Goal: Task Accomplishment & Management: Use online tool/utility

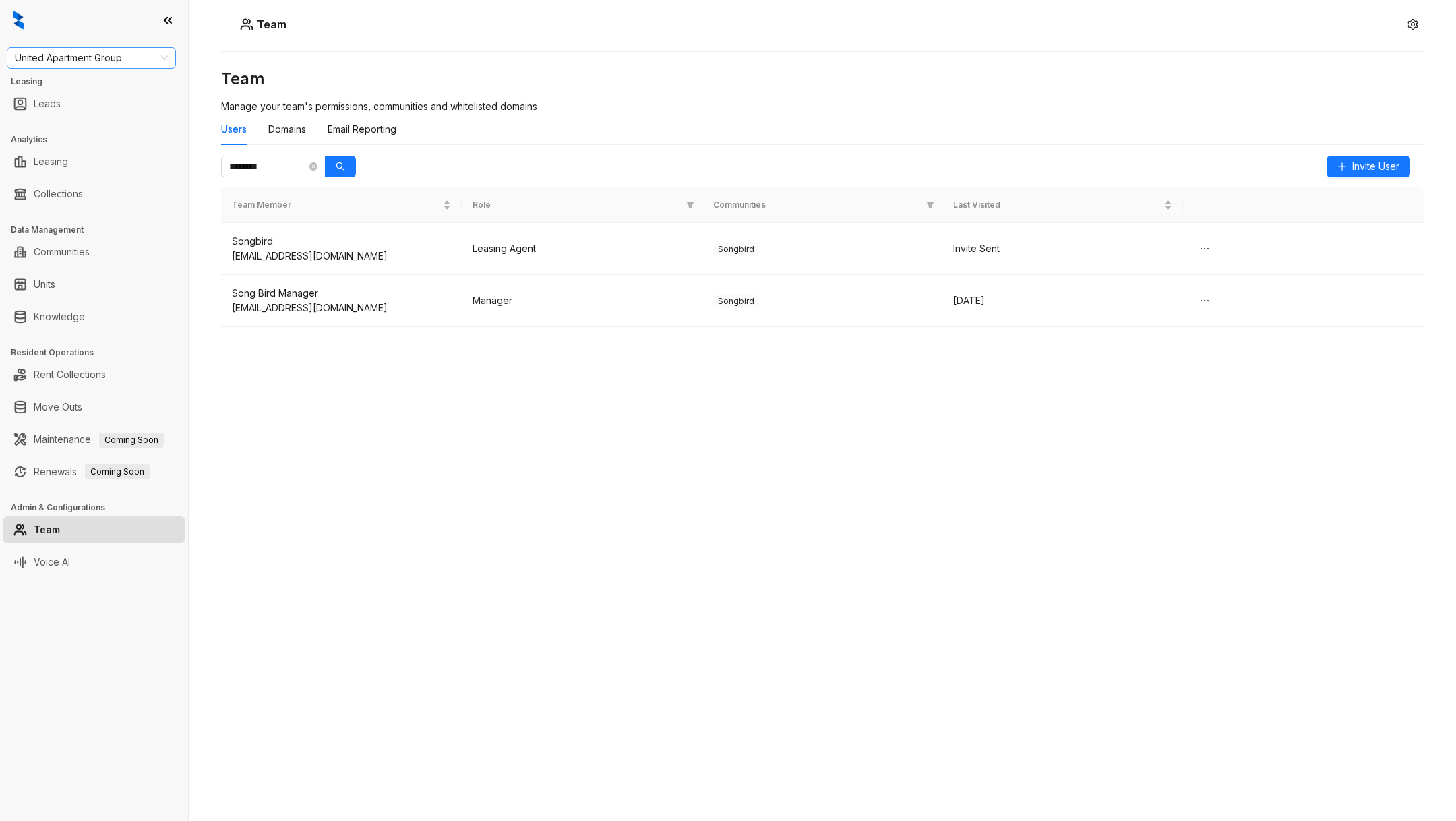
click at [119, 56] on span "United Apartment Group" at bounding box center [92, 57] width 153 height 20
type input "****"
click at [76, 195] on link "Collections" at bounding box center [58, 194] width 49 height 27
click at [444, 428] on div "Team Manage your team's permissions, communities and whitelisted domains Users …" at bounding box center [823, 382] width 1203 height 629
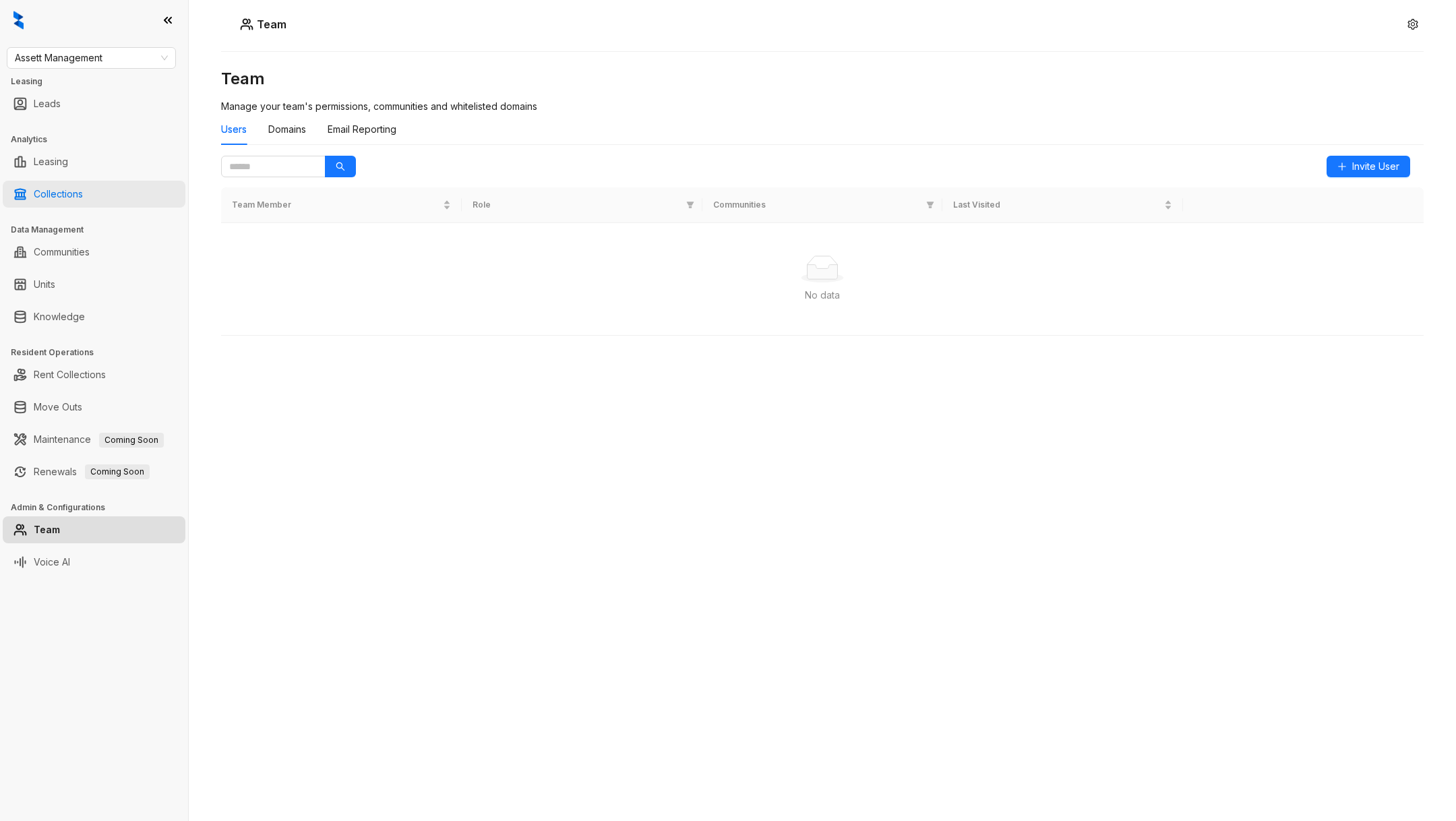
click at [83, 186] on link "Collections" at bounding box center [58, 194] width 49 height 27
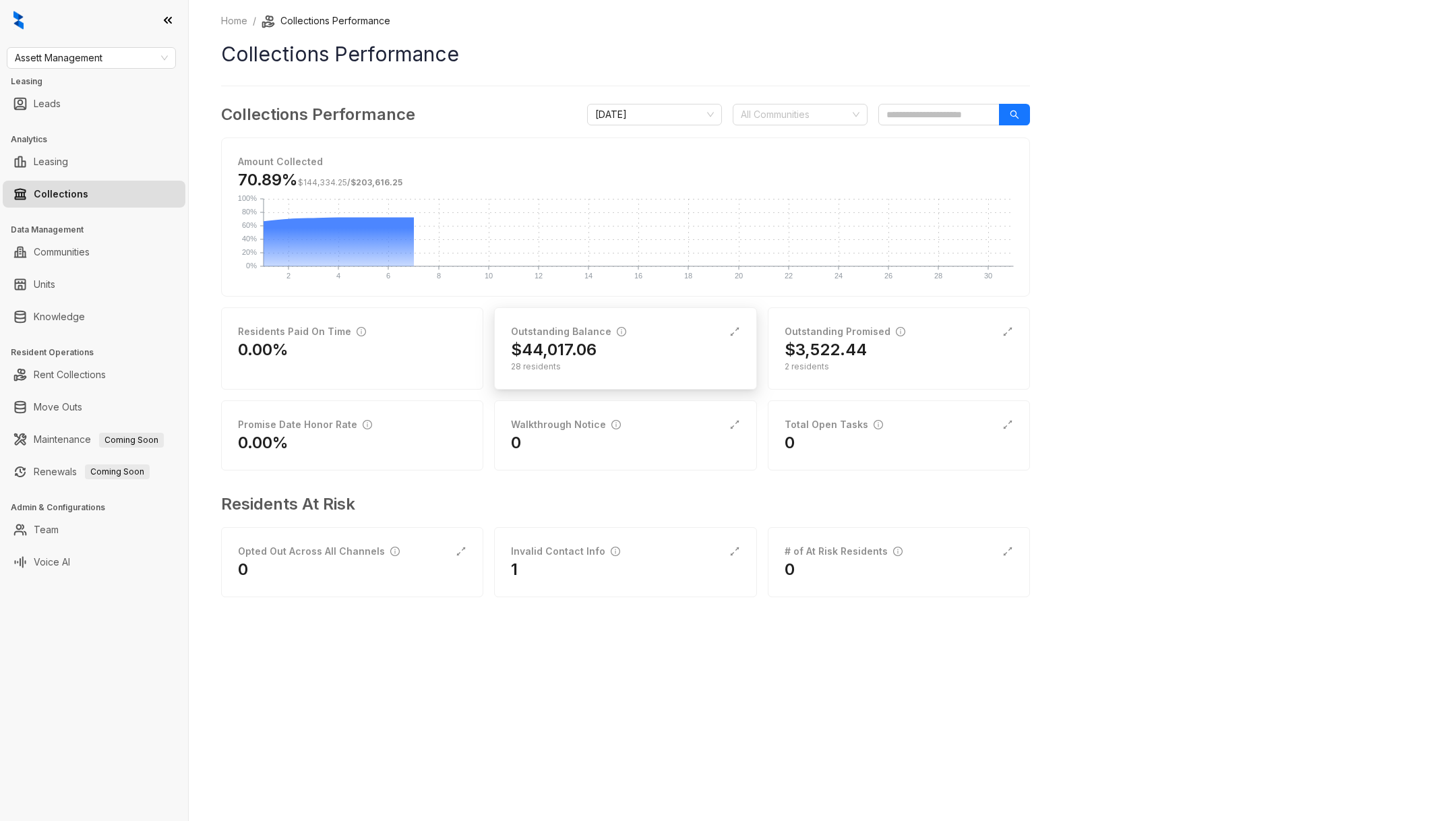
click at [595, 369] on div "28 residents" at bounding box center [624, 367] width 228 height 12
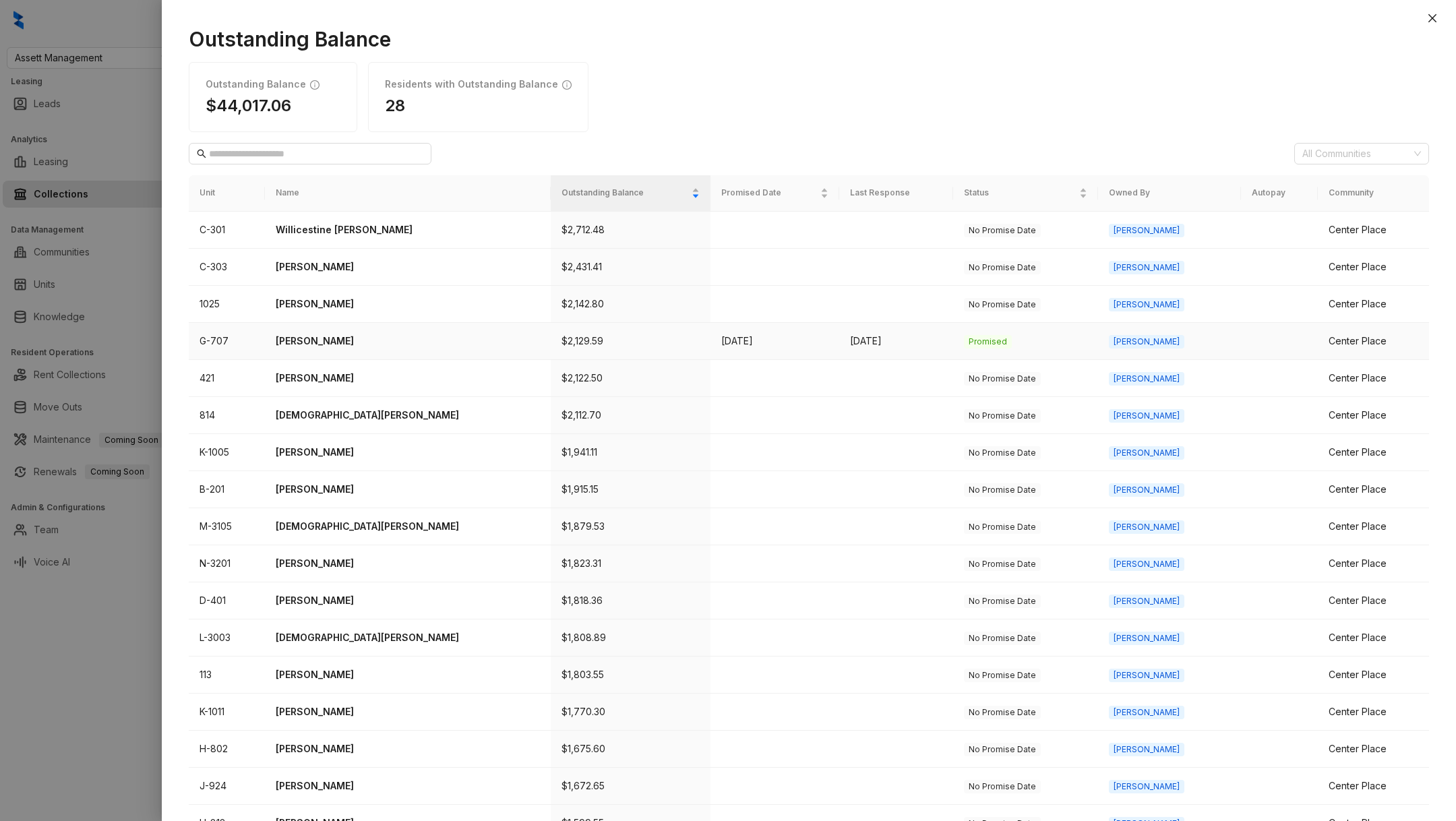
click at [312, 330] on td "Carolina Rojas" at bounding box center [407, 341] width 286 height 37
click at [307, 333] on p "Carolina Rojas" at bounding box center [408, 340] width 265 height 15
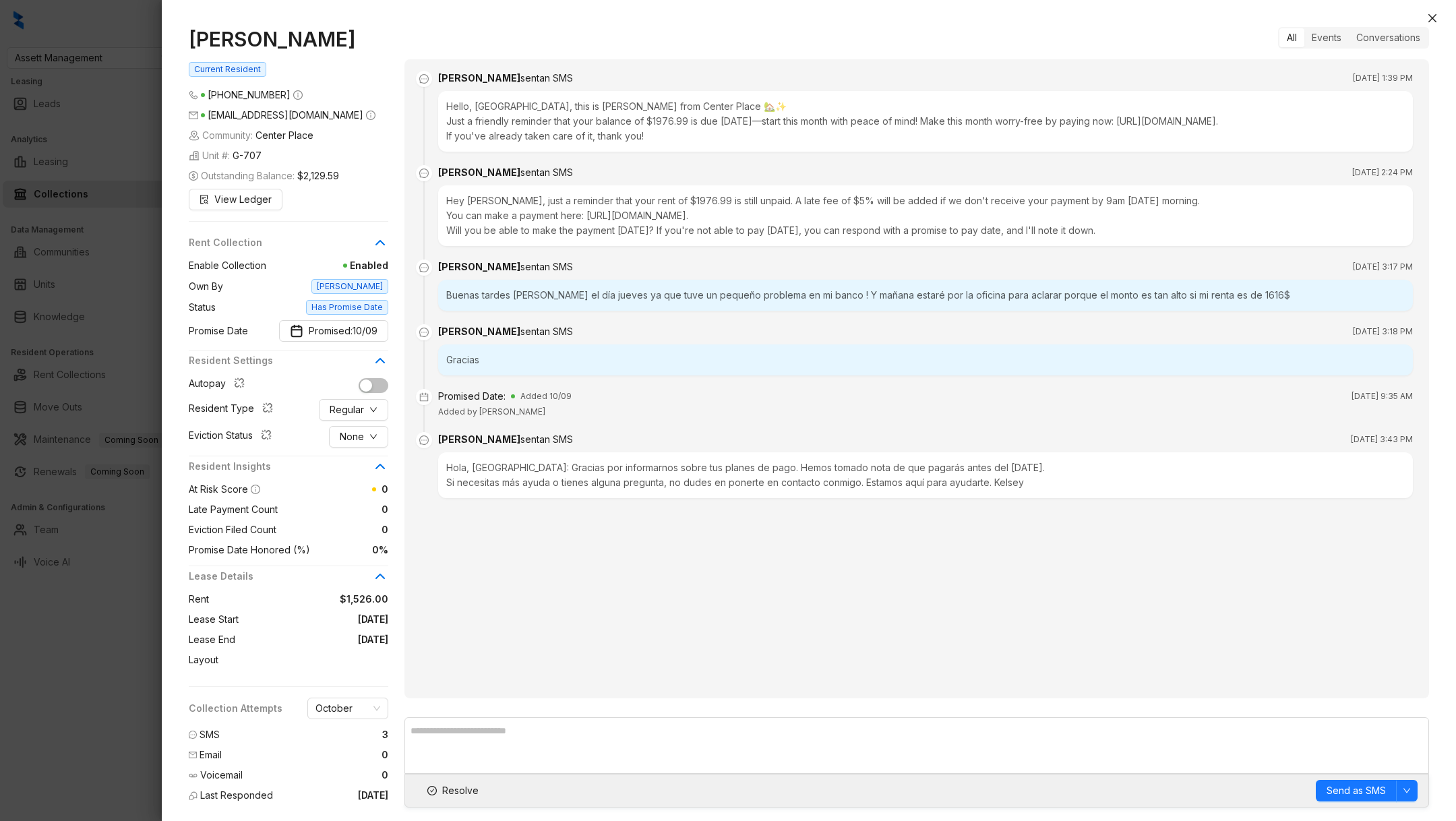
click at [605, 488] on div "Hola, Carolina: Gracias por informarnos sobre tus planes de pago. Hemos tomado …" at bounding box center [925, 475] width 974 height 46
click at [570, 460] on div "Hola, Carolina: Gracias por informarnos sobre tus planes de pago. Hemos tomado …" at bounding box center [925, 475] width 974 height 46
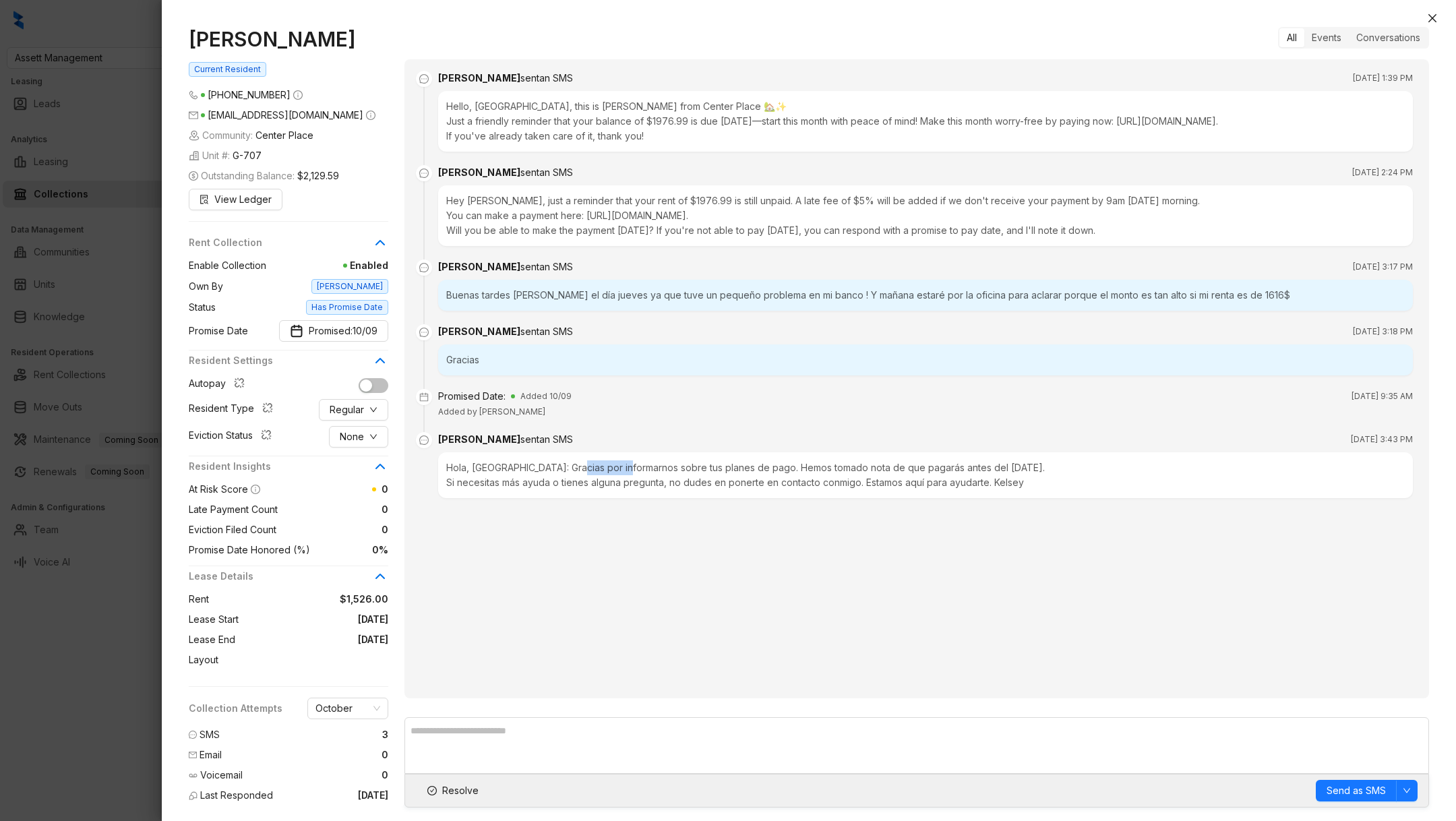
click at [569, 460] on div "Hola, Carolina: Gracias por informarnos sobre tus planes de pago. Hemos tomado …" at bounding box center [925, 475] width 974 height 46
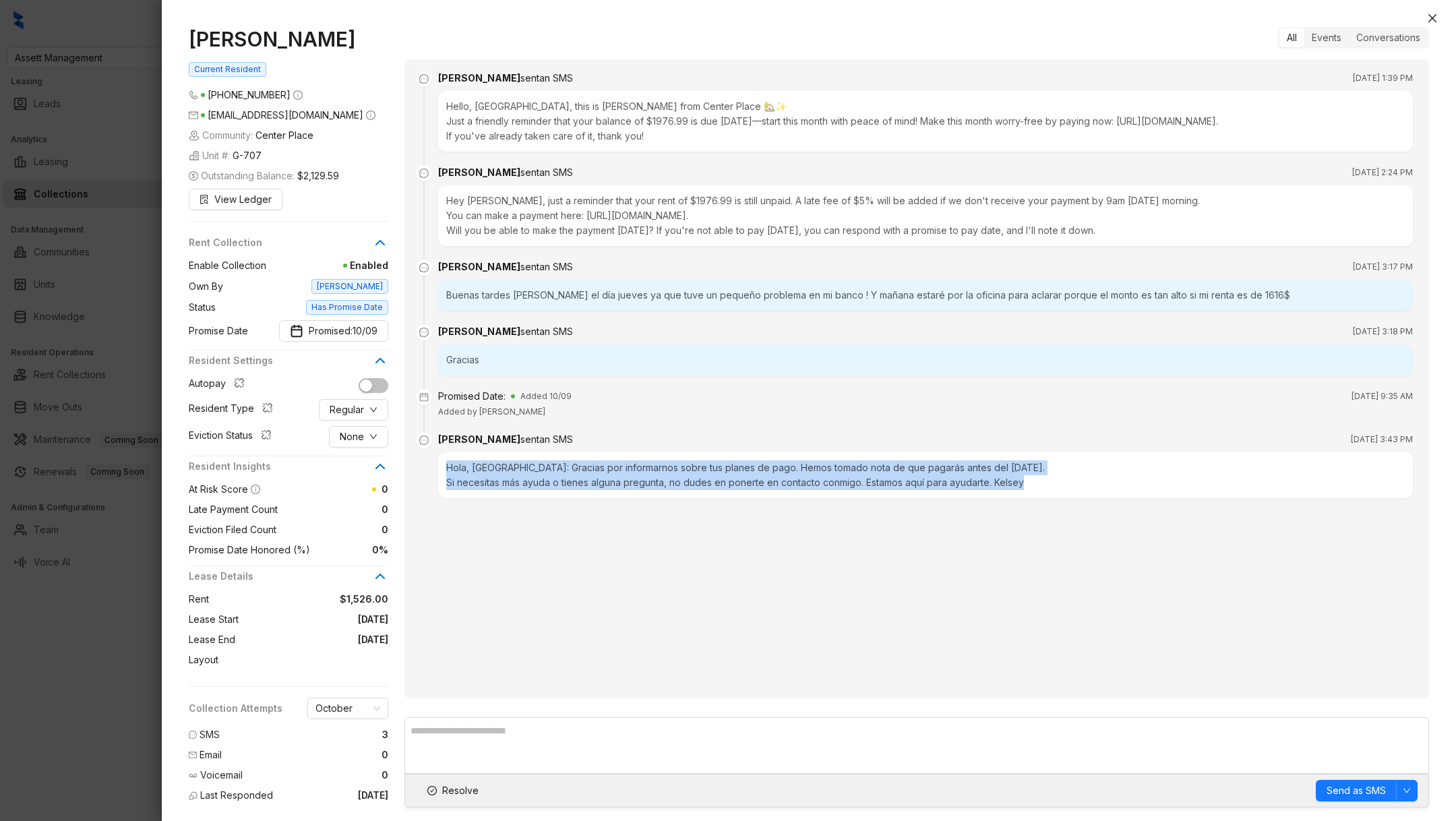
drag, startPoint x: 569, startPoint y: 460, endPoint x: 610, endPoint y: 488, distance: 49.6
click at [610, 488] on div "Hola, Carolina: Gracias por informarnos sobre tus planes de pago. Hemos tomado …" at bounding box center [925, 475] width 974 height 46
copy div "Hola, Carolina: Gracias por informarnos sobre tus planes de pago. Hemos tomado …"
click at [599, 579] on div "Kelsey sent an SMS Oct 4, 2025 at 1:39 PM Hello, Carolina, this is Kelsey from …" at bounding box center [917, 378] width 1025 height 639
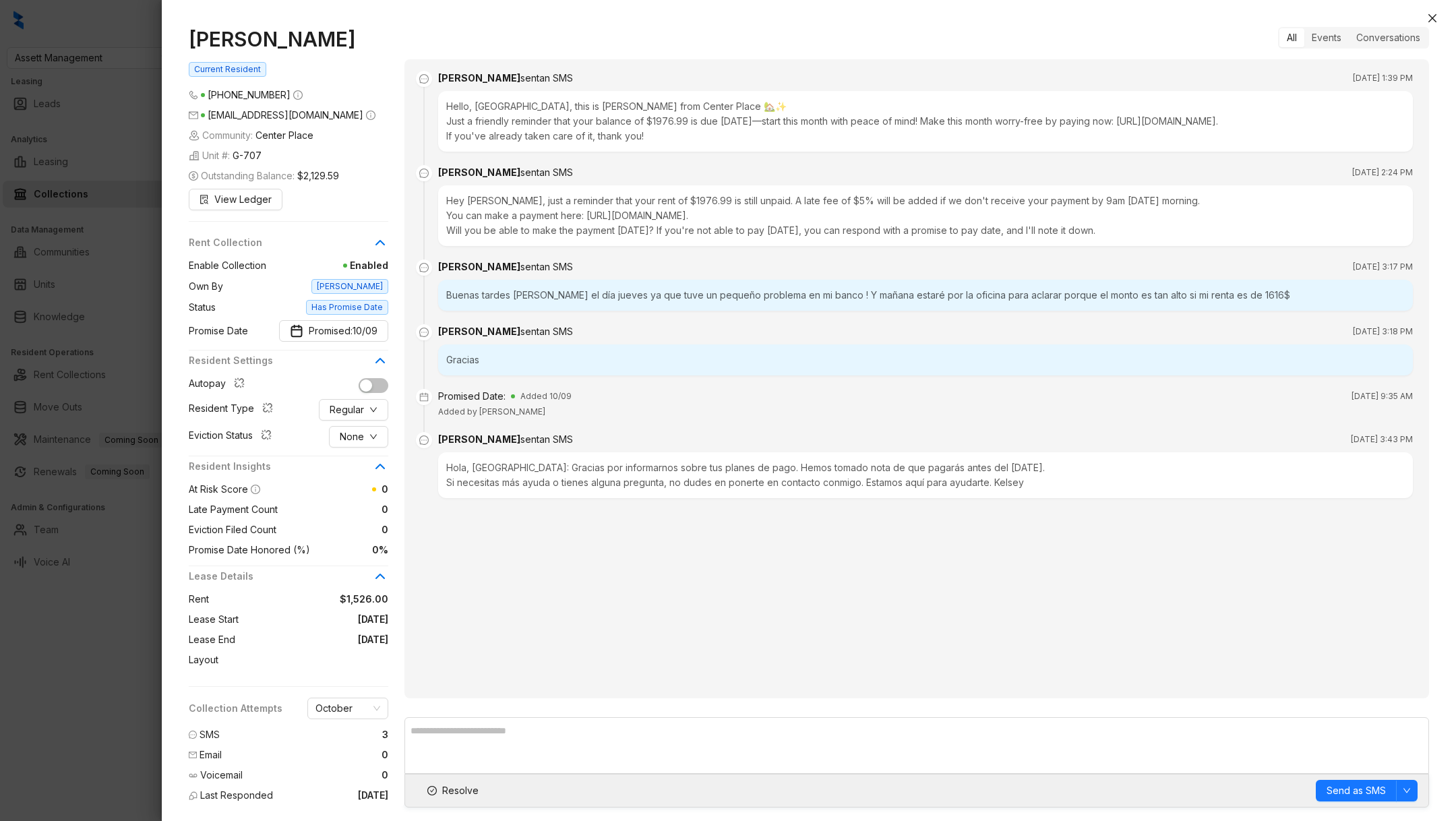
click at [73, 729] on div at bounding box center [728, 410] width 1456 height 821
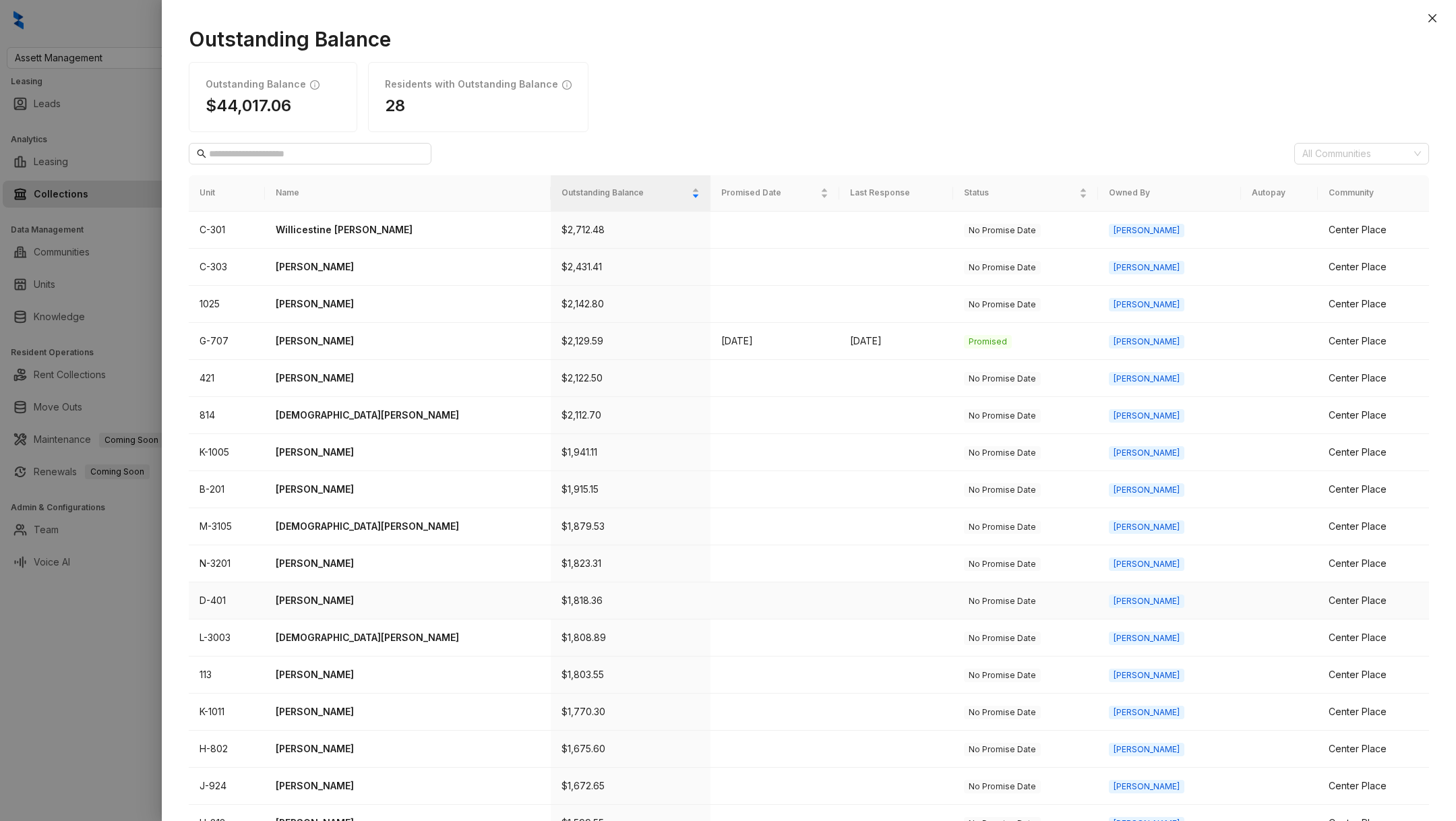
scroll to position [173, 0]
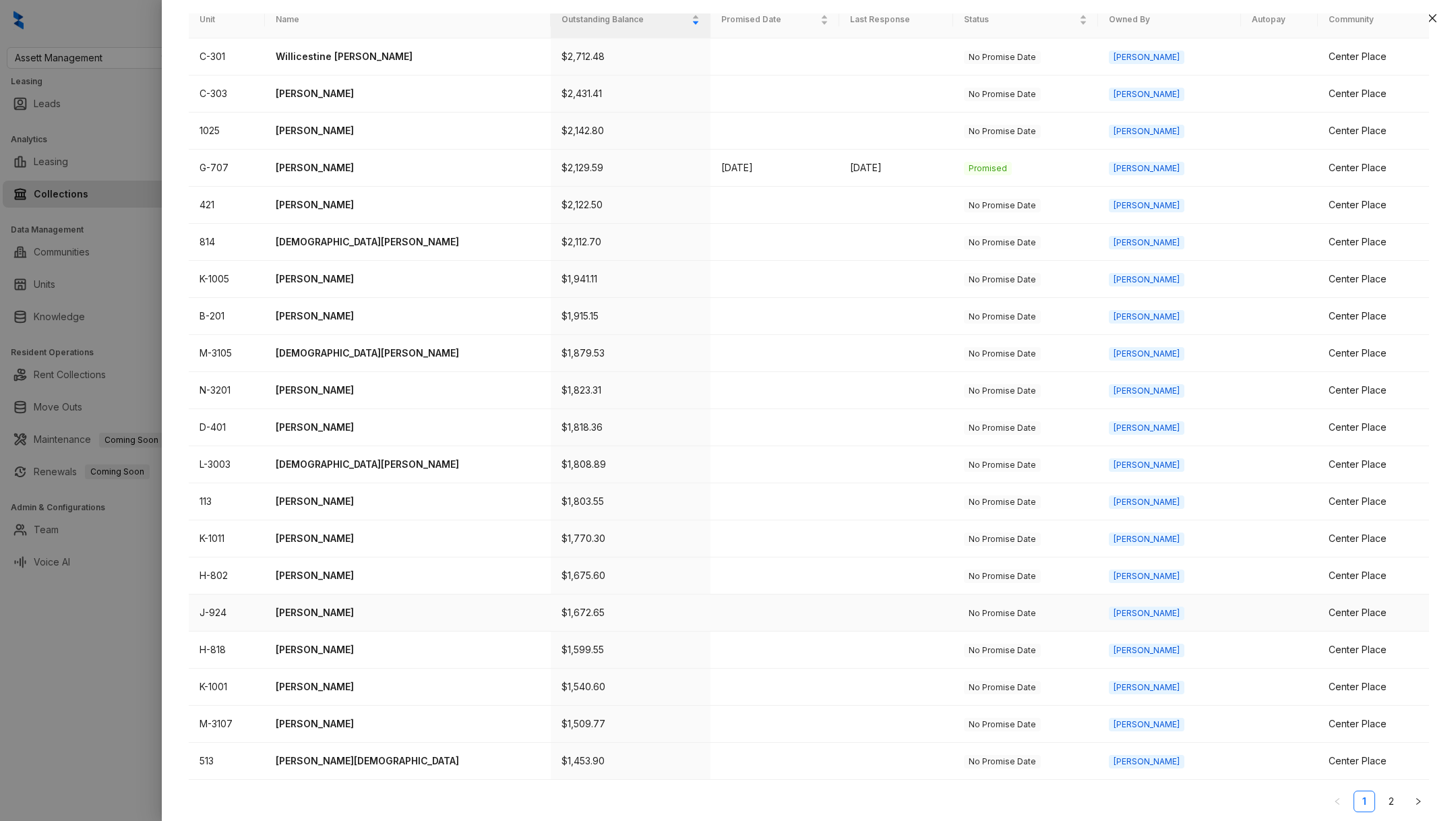
click at [321, 607] on p "Julia Juarez Lopez" at bounding box center [408, 612] width 265 height 15
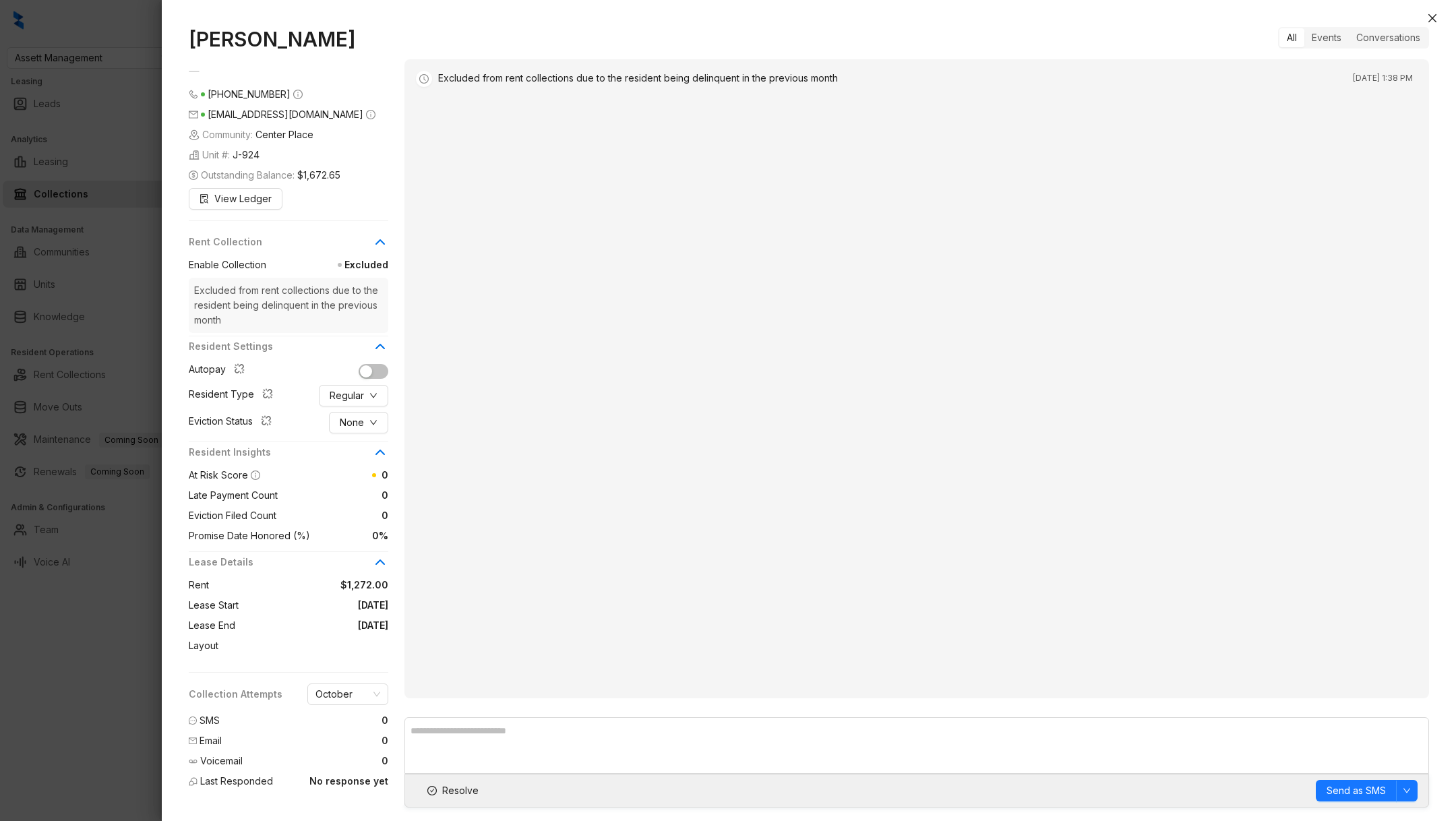
click at [68, 665] on div at bounding box center [728, 410] width 1456 height 821
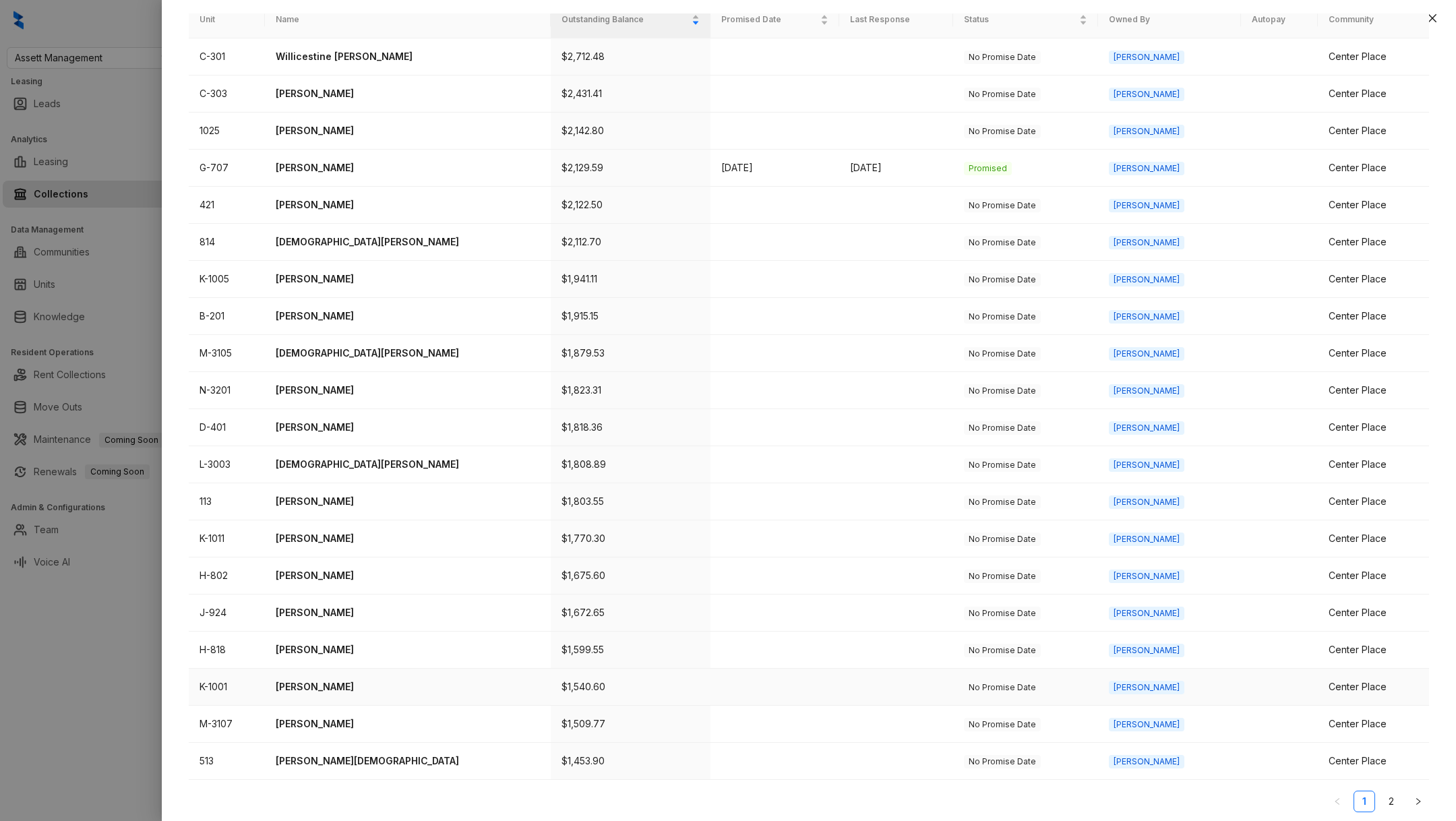
click at [356, 668] on td "Nelson Idarraga" at bounding box center [407, 687] width 286 height 37
click at [339, 679] on p "Nelson Idarraga" at bounding box center [408, 686] width 265 height 15
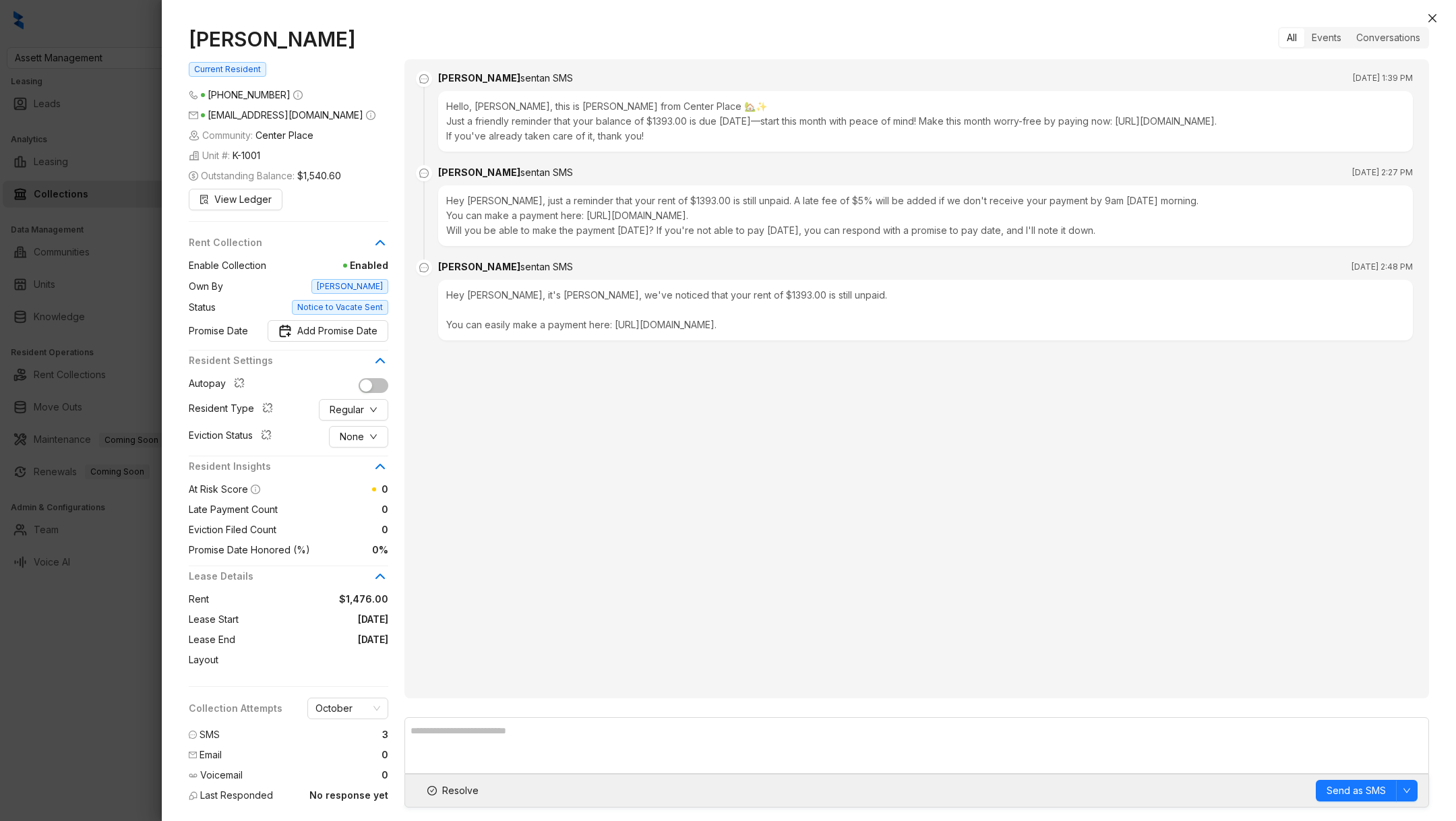
click at [170, 589] on div "Nelson Idarraga Current Resident (682) 321 4463 nelsonidarragaquintero@gmail.co…" at bounding box center [809, 417] width 1295 height 808
click at [536, 559] on div "Kelsey sent an SMS Oct 4, 2025 at 1:39 PM Hello, Nelson, this is Kelsey from Ce…" at bounding box center [917, 378] width 1025 height 639
click at [42, 656] on div at bounding box center [728, 410] width 1456 height 821
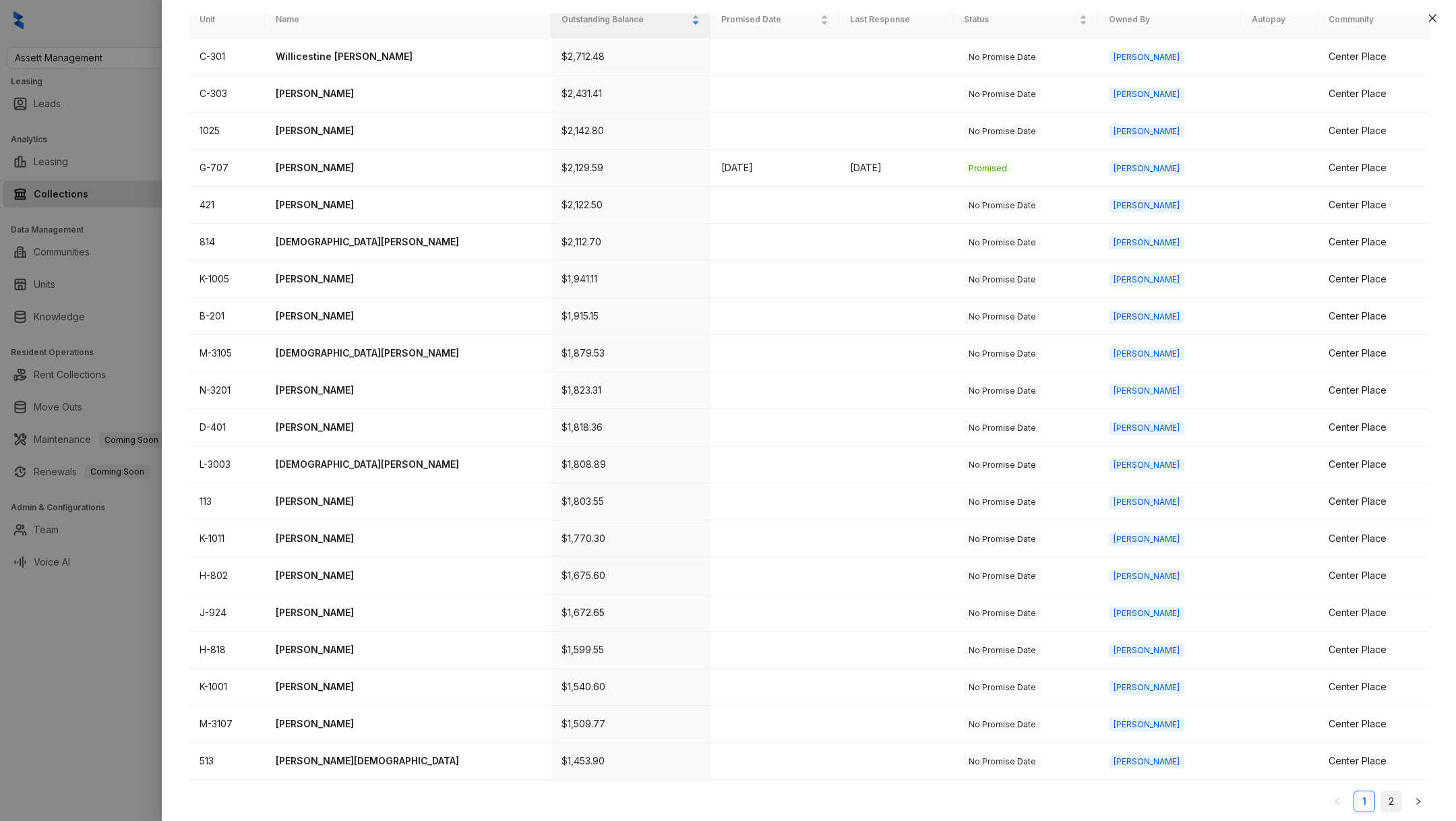
click at [1398, 796] on link "2" at bounding box center [1391, 801] width 20 height 20
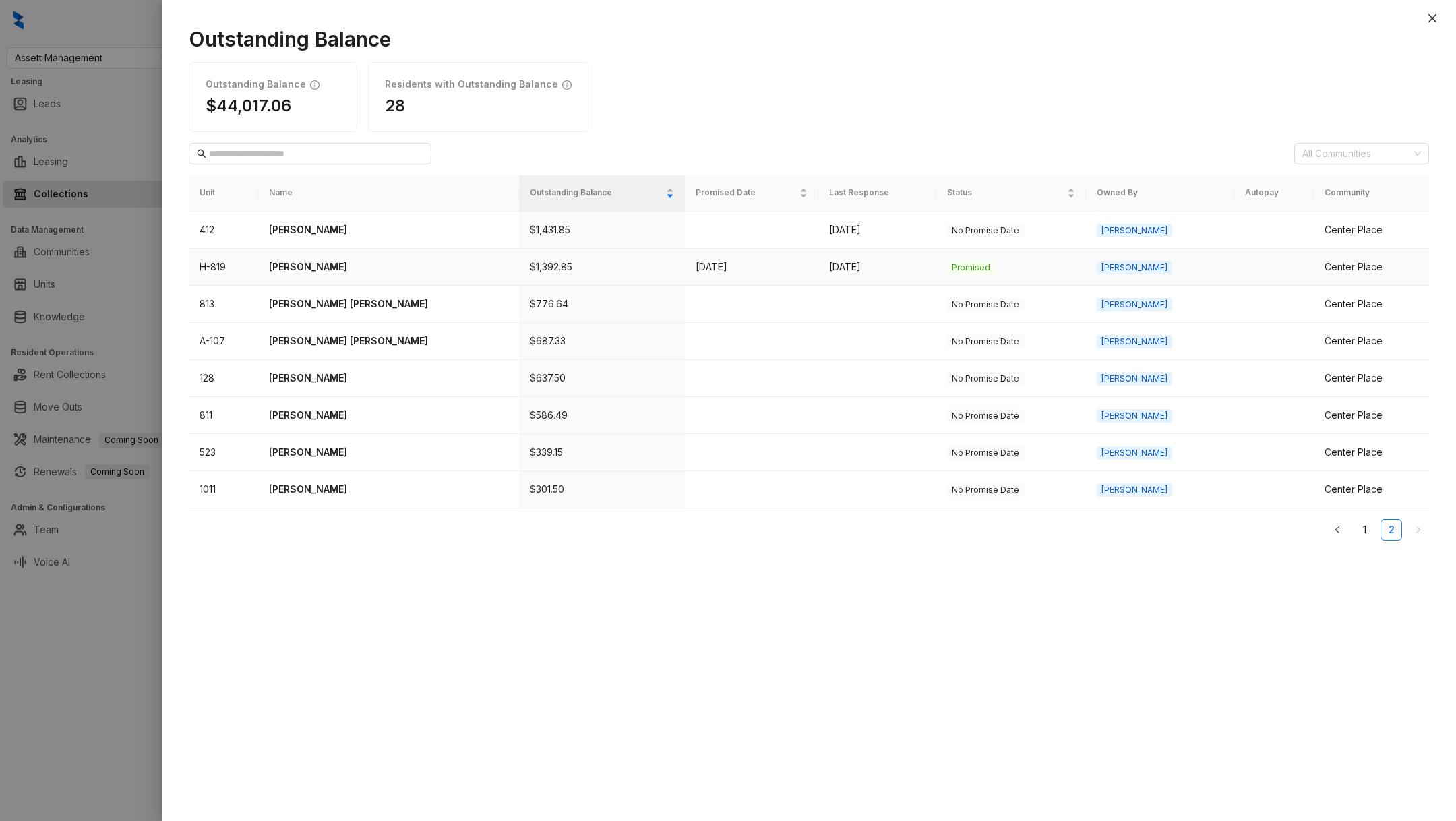
click at [338, 270] on p "Elizabeth Chambers" at bounding box center [388, 266] width 239 height 15
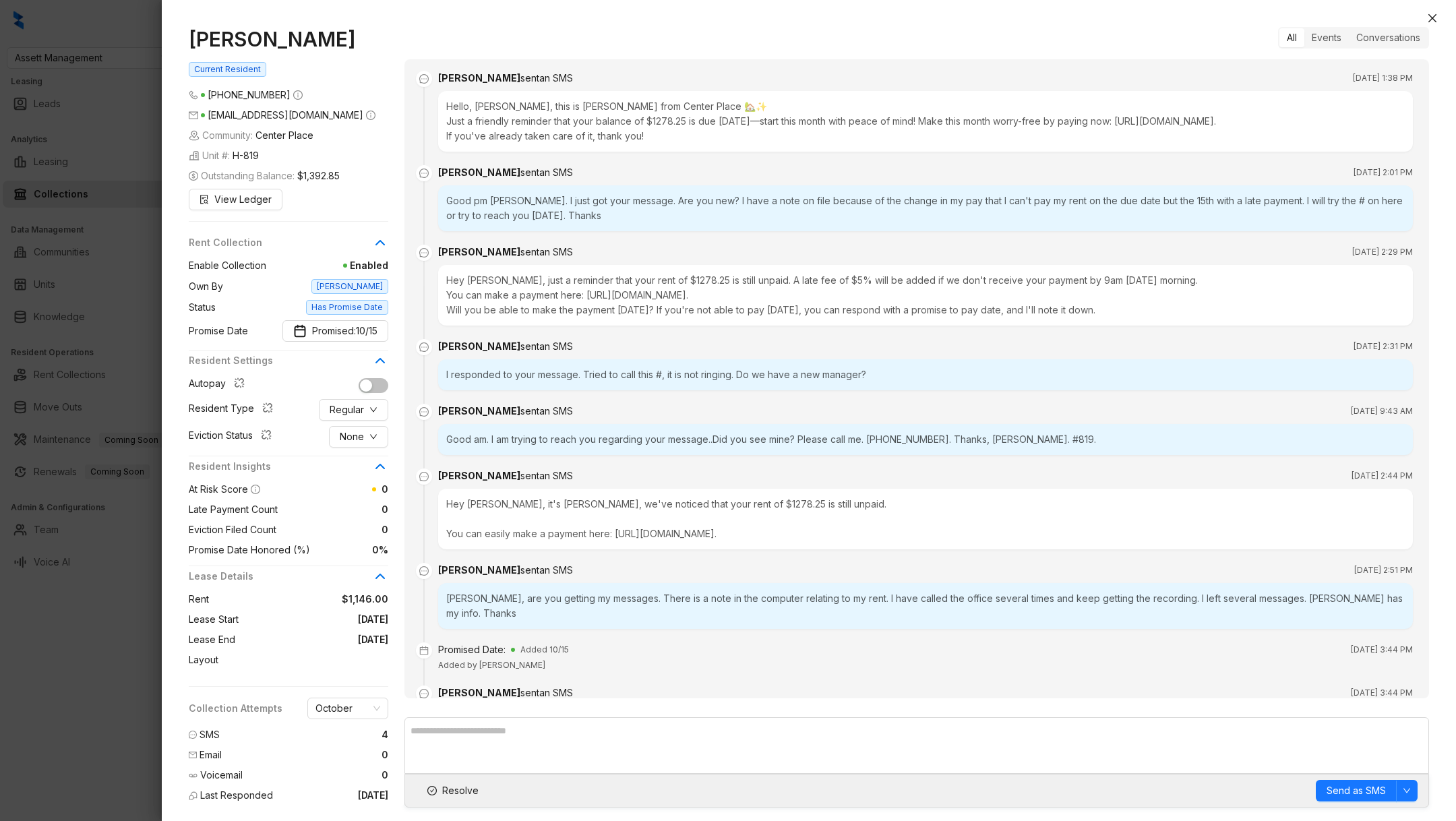
scroll to position [136, 0]
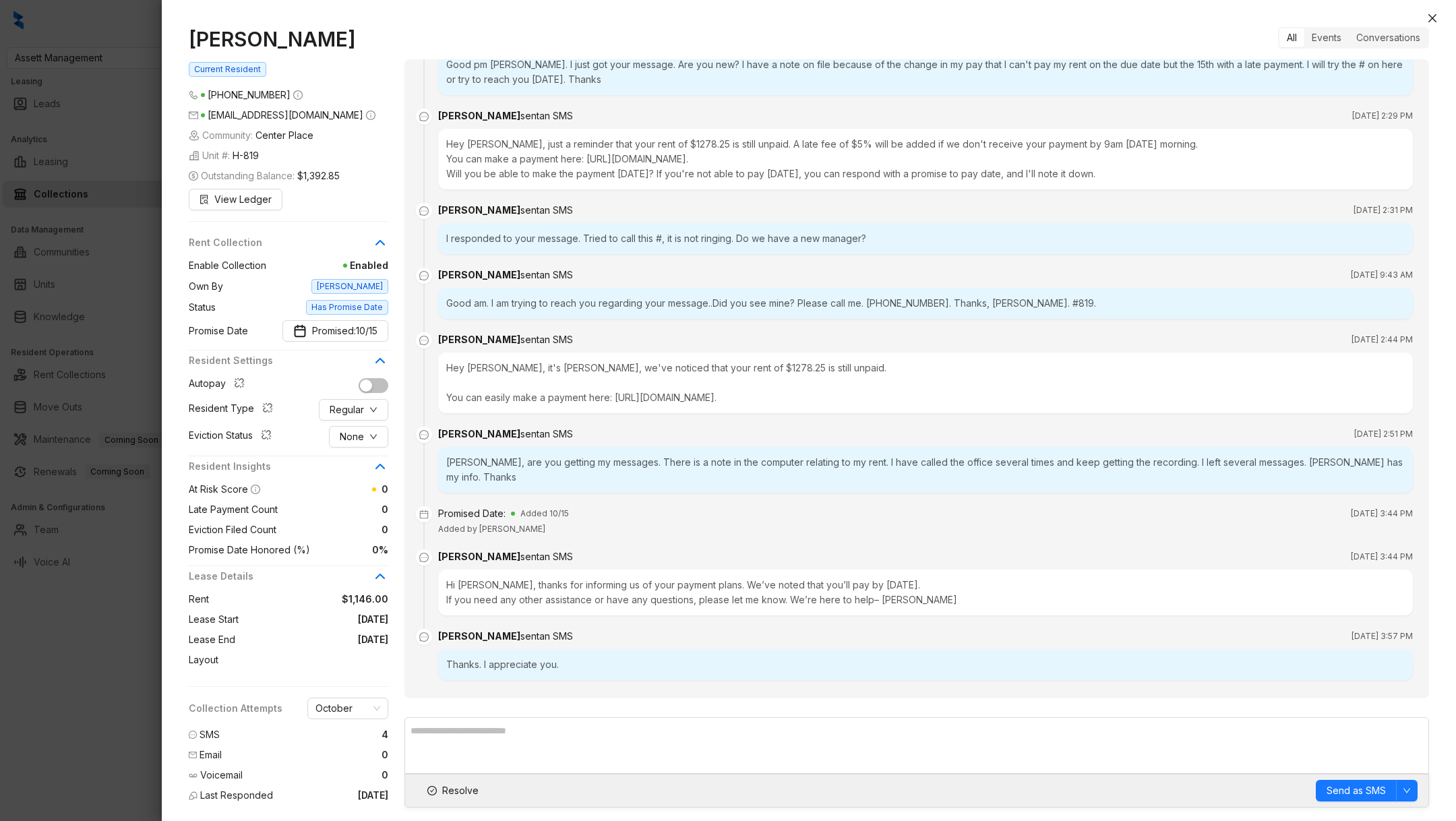
click at [639, 466] on div "Kelsey, are you getting my messages. There is a note in the computer relating t…" at bounding box center [925, 470] width 974 height 46
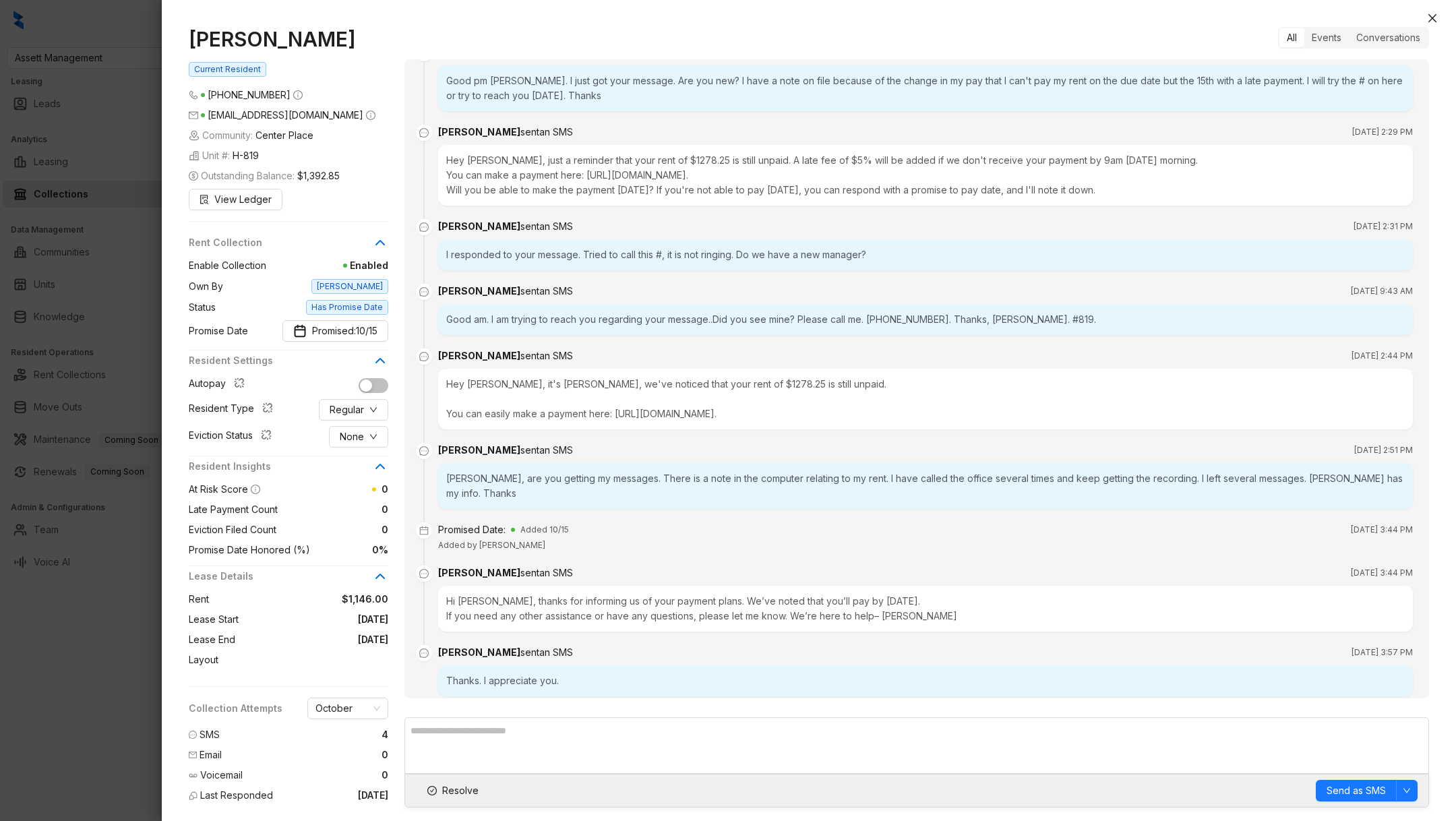
click at [616, 330] on div "Good am. I am trying to reach you regarding your message..Did you see mine? Ple…" at bounding box center [925, 319] width 974 height 31
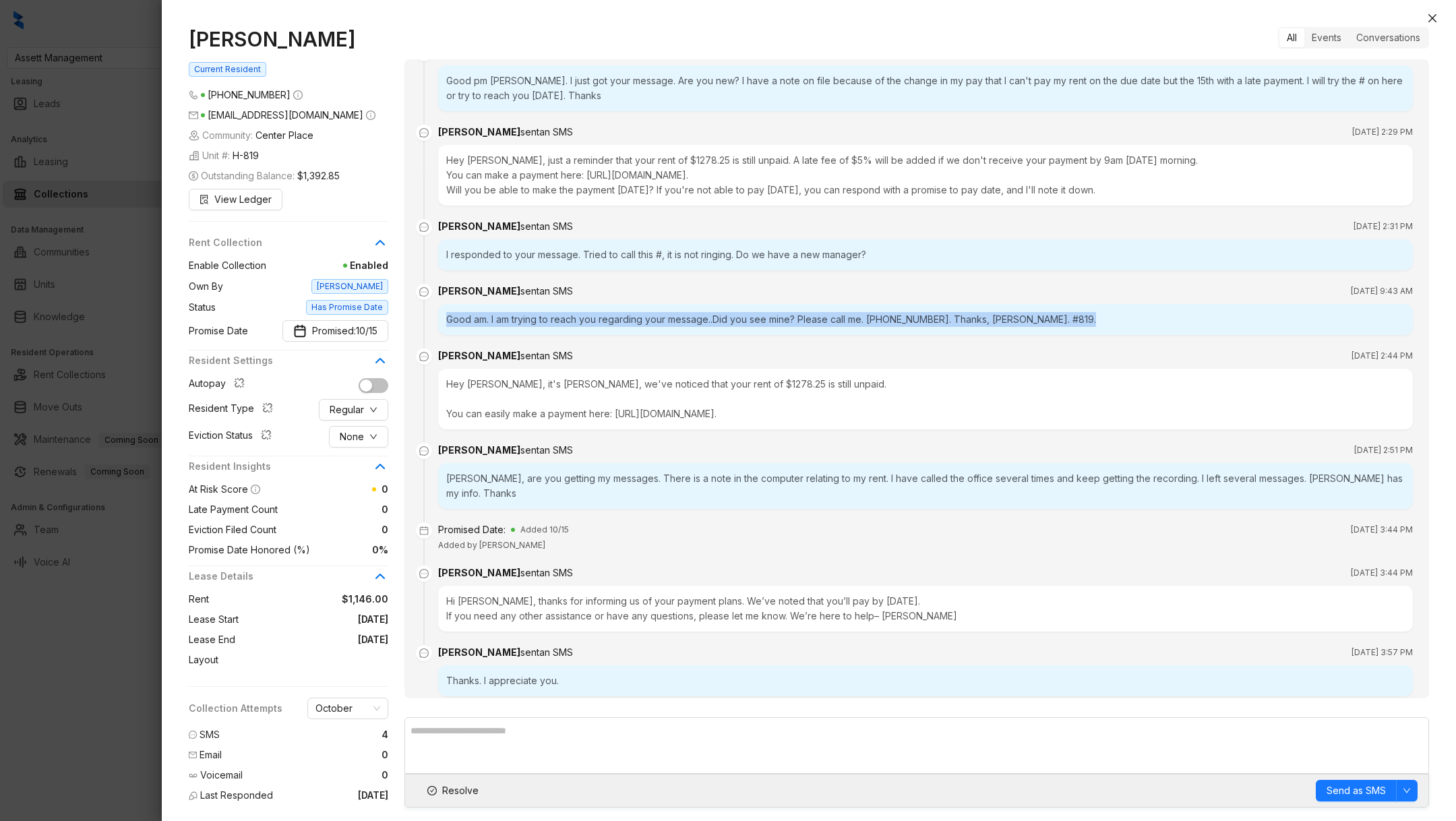
click at [616, 330] on div "Good am. I am trying to reach you regarding your message..Did you see mine? Ple…" at bounding box center [925, 319] width 974 height 31
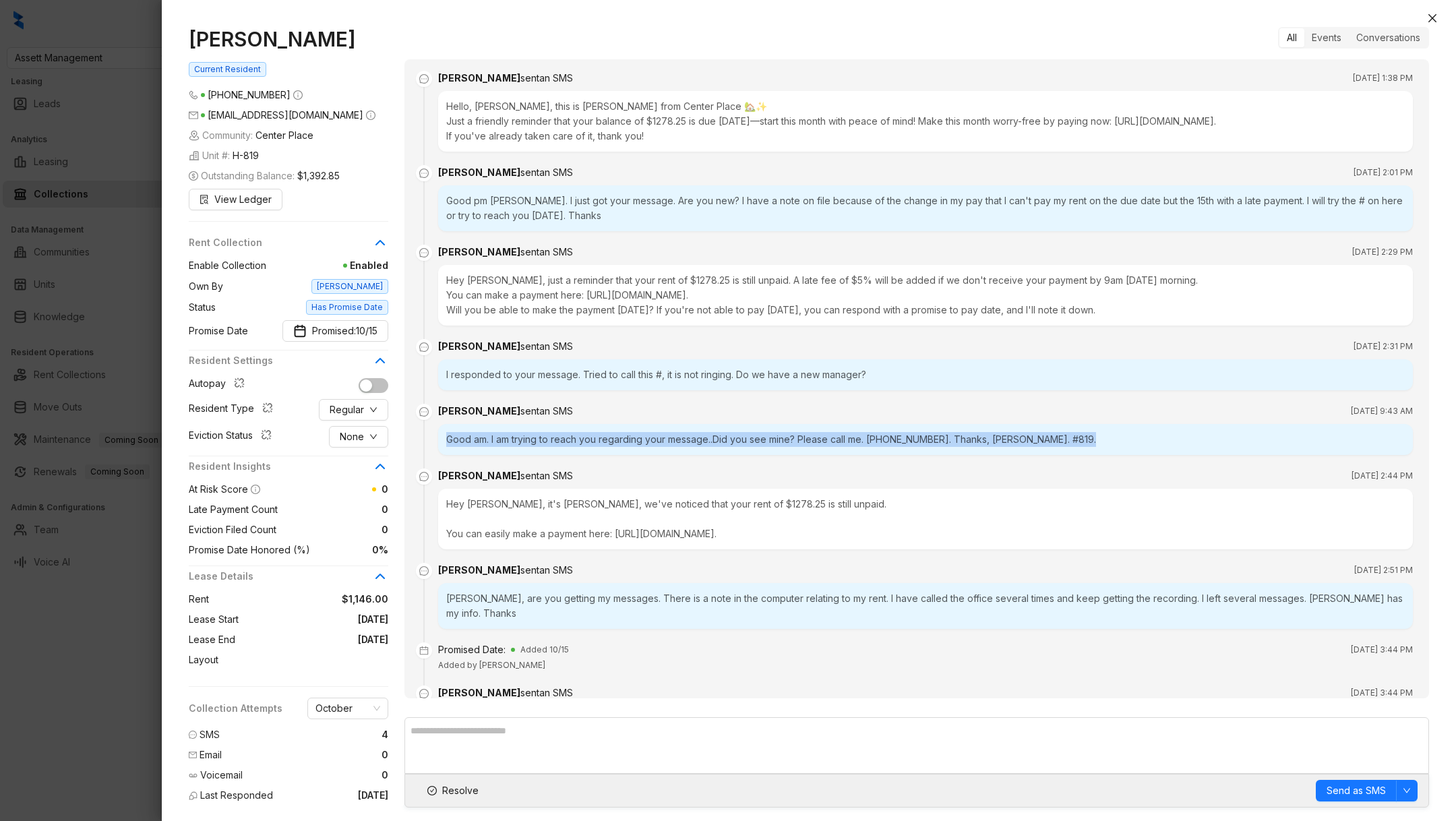
scroll to position [136, 0]
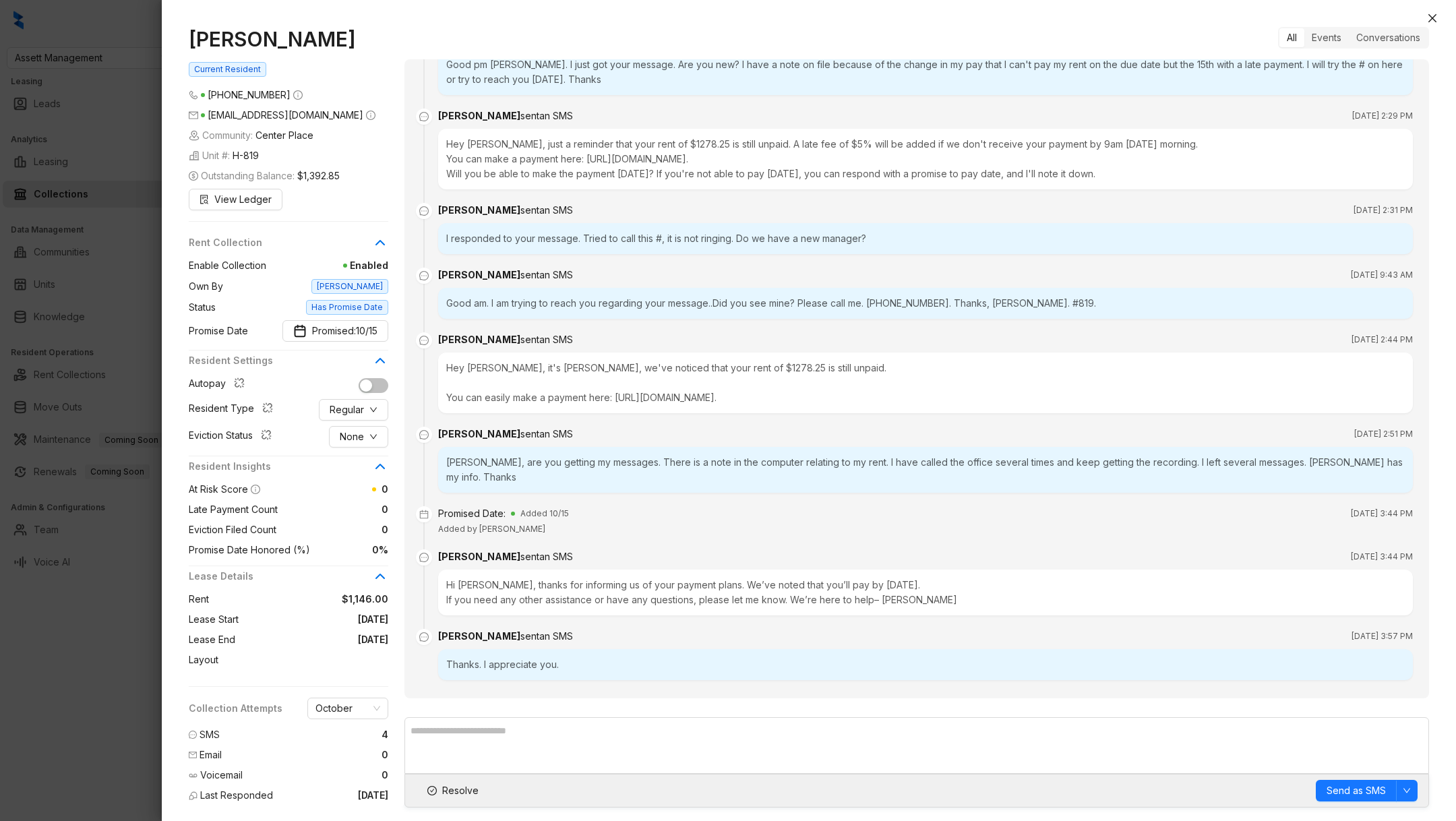
click at [593, 582] on div "Hi Elizabeth, thanks for informing us of your payment plans. We’ve noted that y…" at bounding box center [925, 593] width 974 height 46
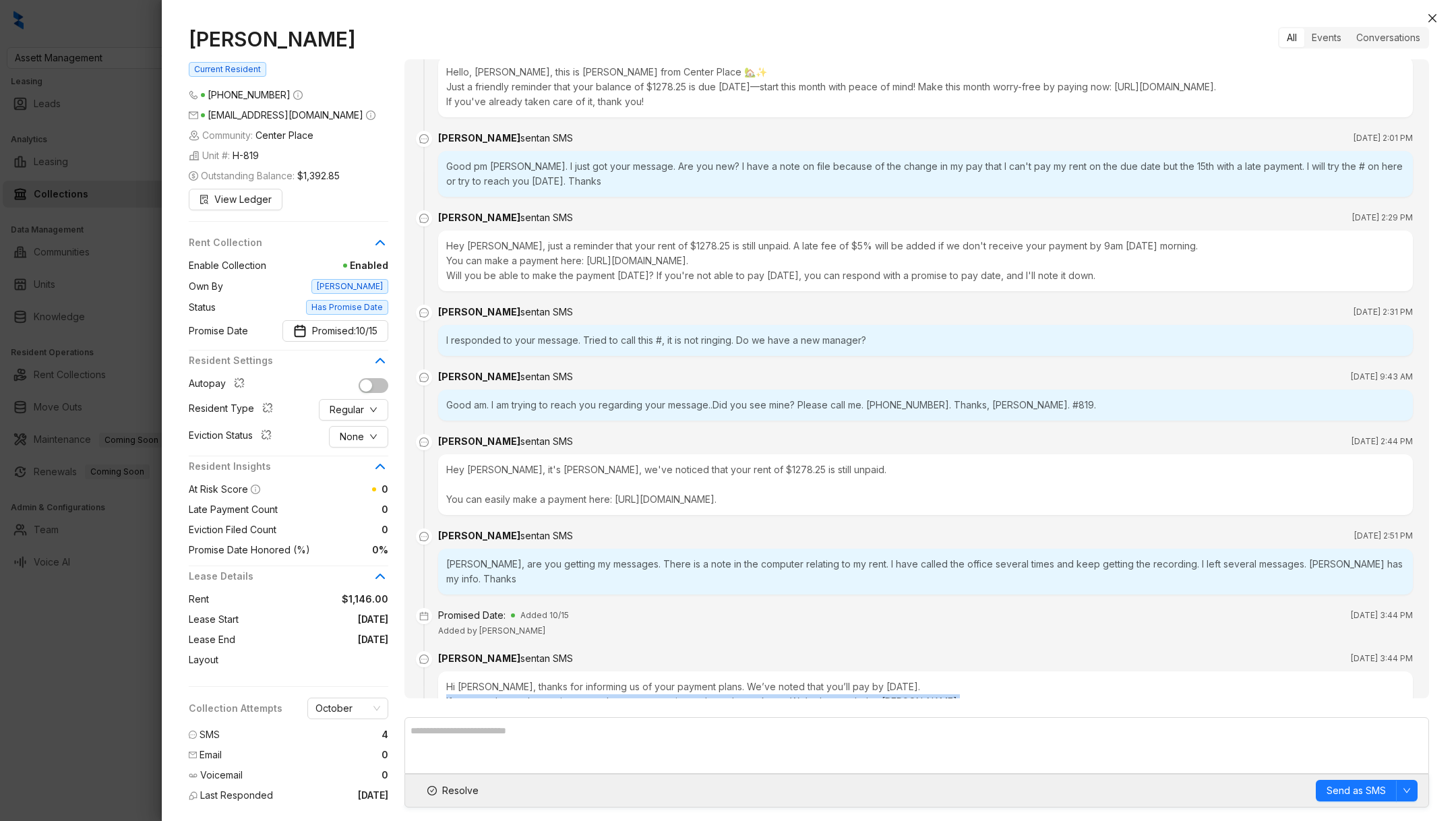
scroll to position [0, 0]
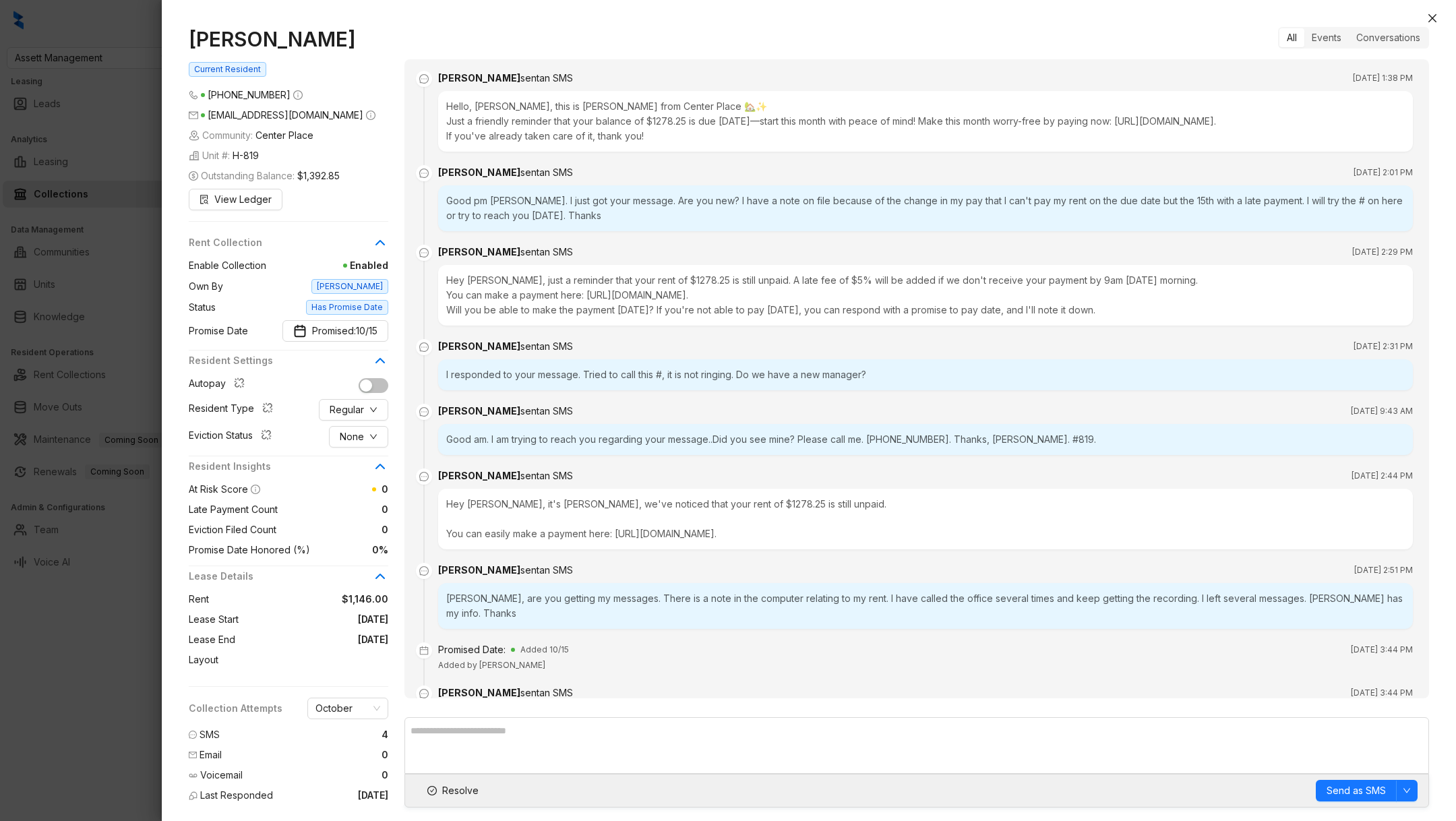
click at [502, 236] on li "Elizabeth Chambers sent an SMS Oct 4, 2025 at 2:01 PM Good pm Kelsey. I just go…" at bounding box center [916, 210] width 992 height 79
drag, startPoint x: 502, startPoint y: 236, endPoint x: 482, endPoint y: 201, distance: 40.3
click at [485, 206] on li "Elizabeth Chambers sent an SMS Oct 4, 2025 at 2:01 PM Good pm Kelsey. I just go…" at bounding box center [916, 210] width 992 height 79
click at [482, 201] on div "Good pm Kelsey. I just got your message. Are you new? I have a note on file bec…" at bounding box center [925, 208] width 974 height 46
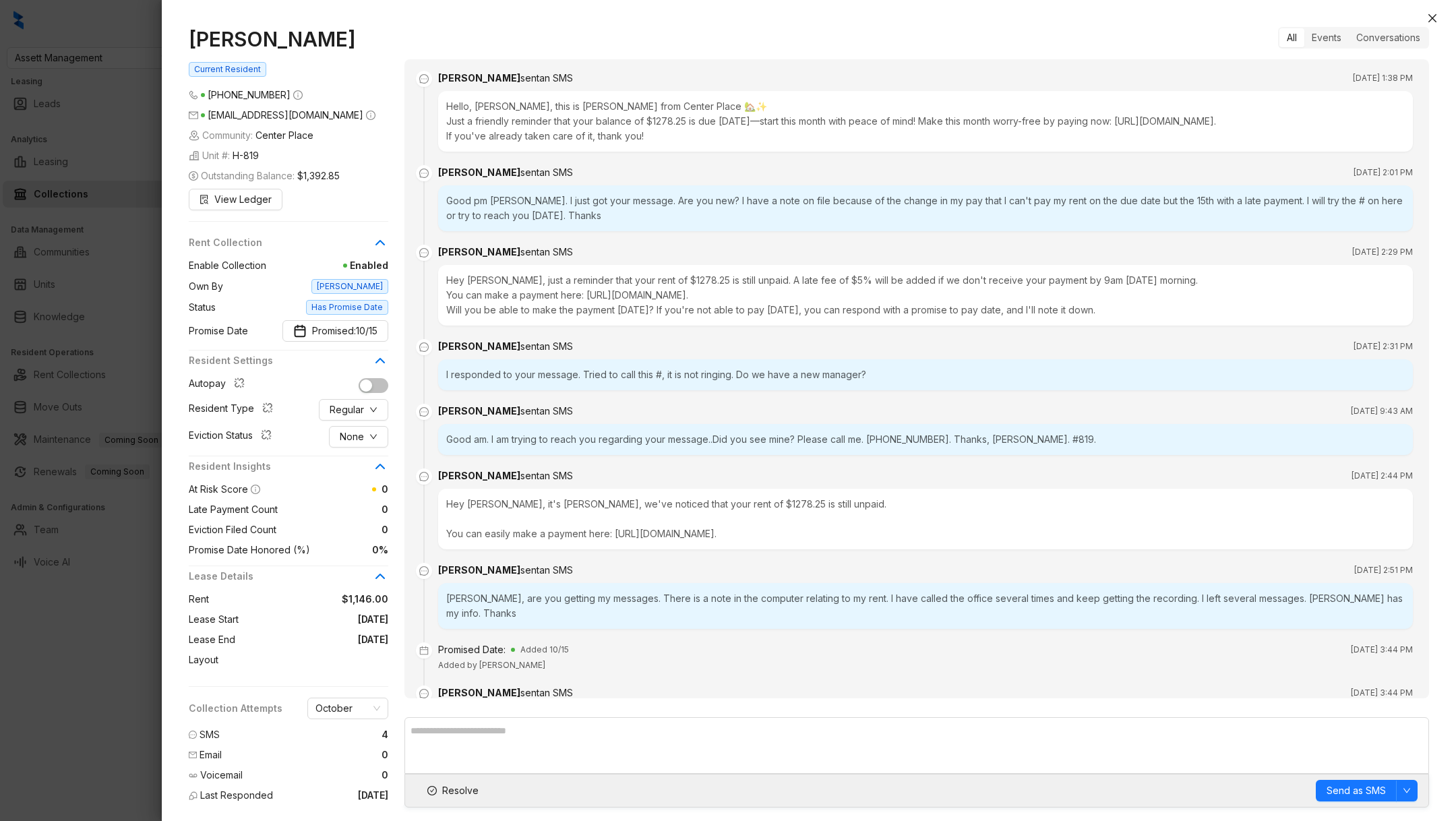
click at [45, 720] on div at bounding box center [728, 410] width 1456 height 821
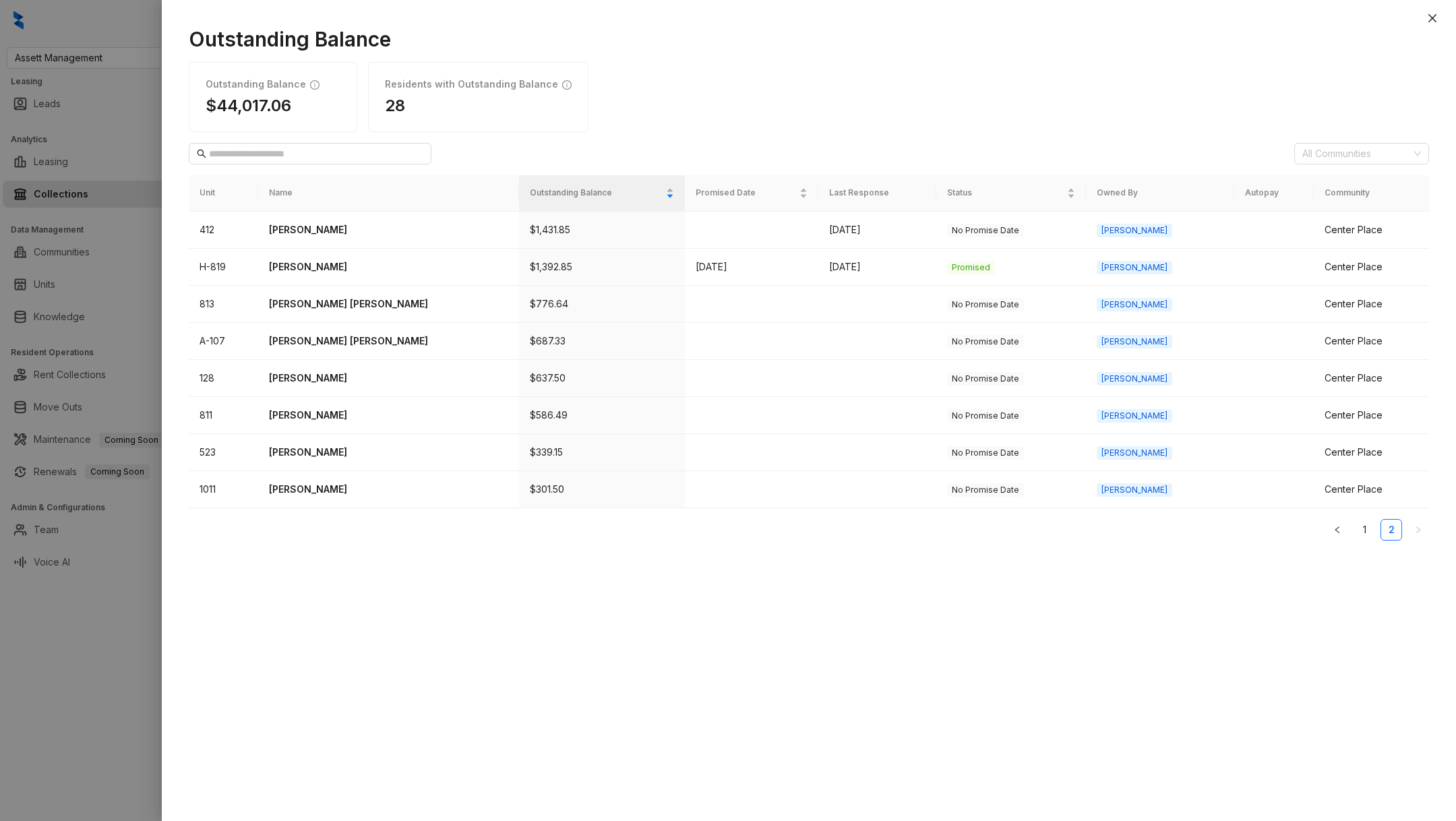
click at [178, 743] on div "Outstanding Balance Outstanding Balance $44,017.06 Residents with Outstanding B…" at bounding box center [809, 417] width 1295 height 808
click at [143, 713] on div at bounding box center [728, 410] width 1456 height 821
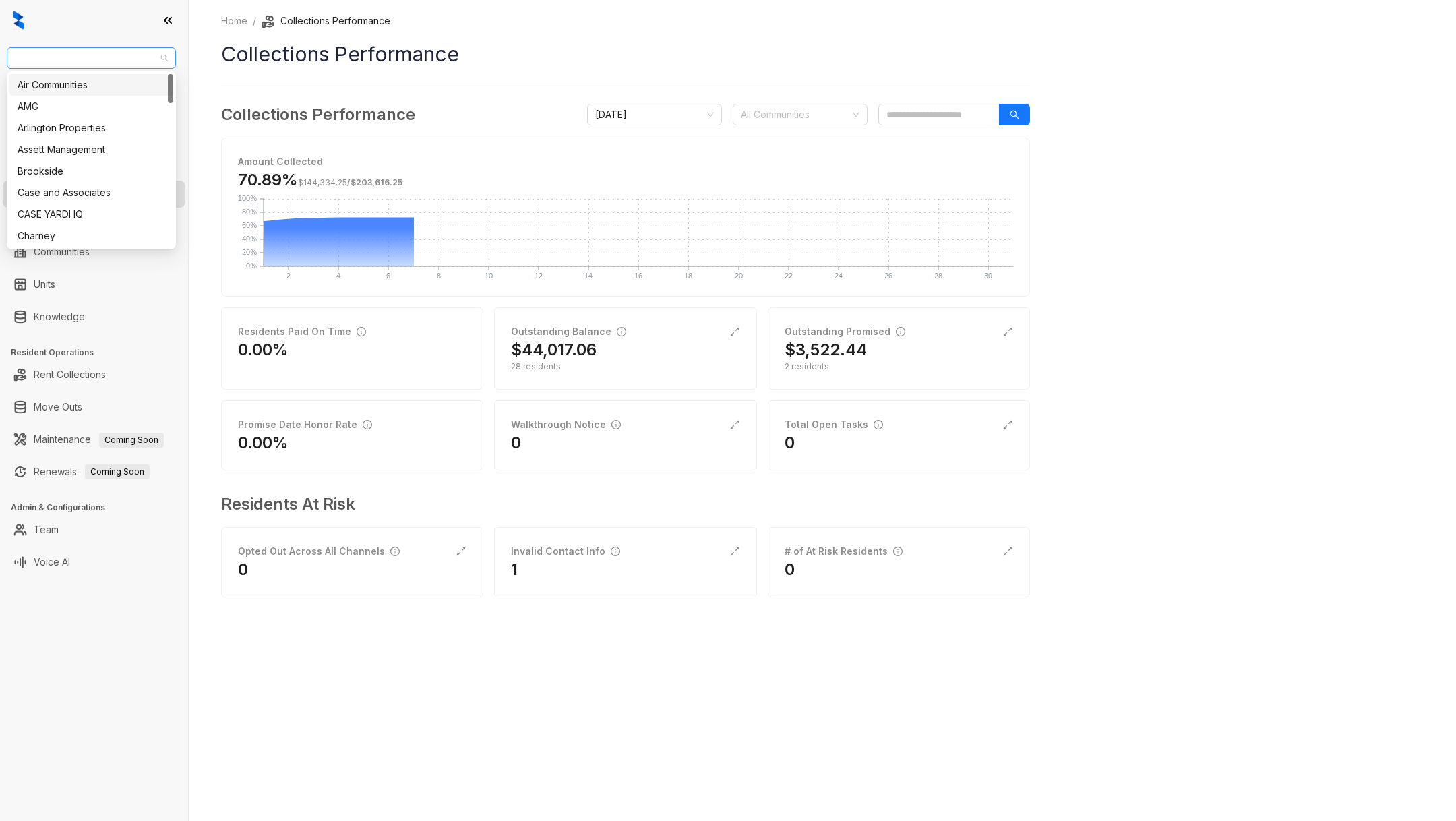
click at [118, 57] on span "Assett Management" at bounding box center [92, 57] width 153 height 20
click at [142, 35] on div at bounding box center [93, 20] width 188 height 41
click at [127, 64] on span "Assett Management" at bounding box center [92, 57] width 153 height 20
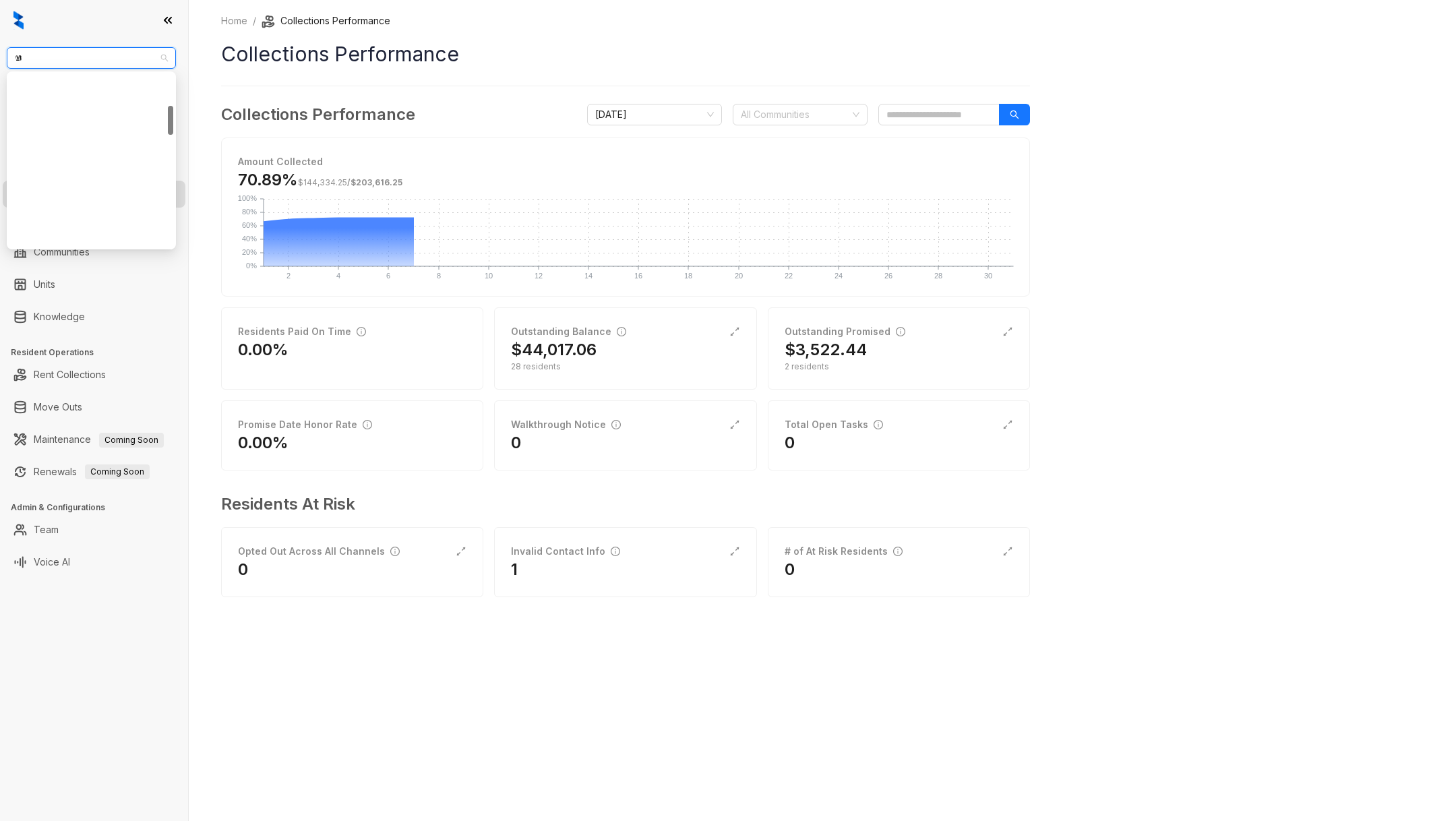
type input "***"
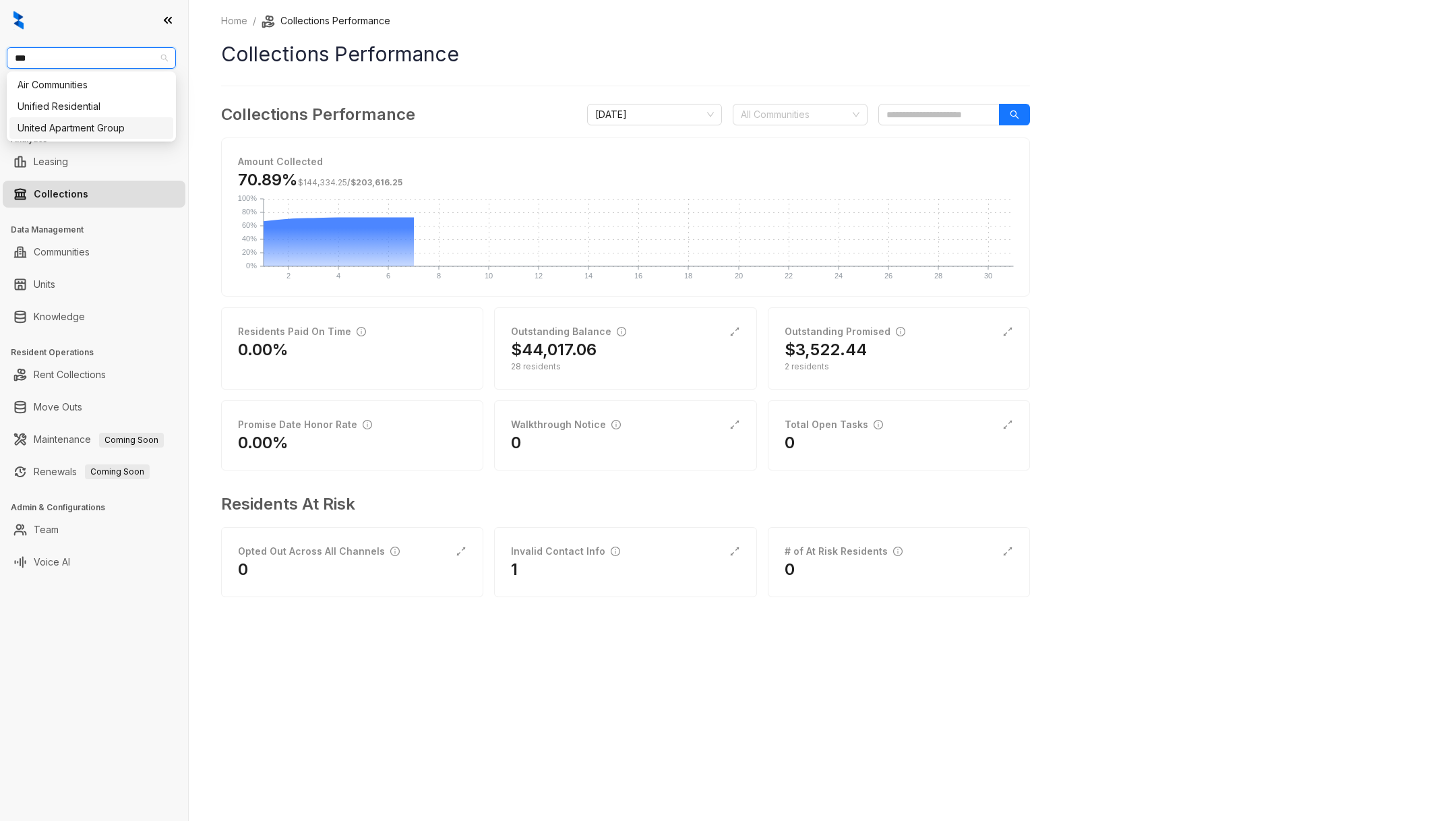
click at [131, 131] on div "United Apartment Group" at bounding box center [91, 128] width 147 height 15
click at [198, 296] on div "Home / Collections Performance Collections Performance Collections Performance …" at bounding box center [822, 410] width 1267 height 821
click at [75, 190] on link "Collections" at bounding box center [61, 194] width 55 height 27
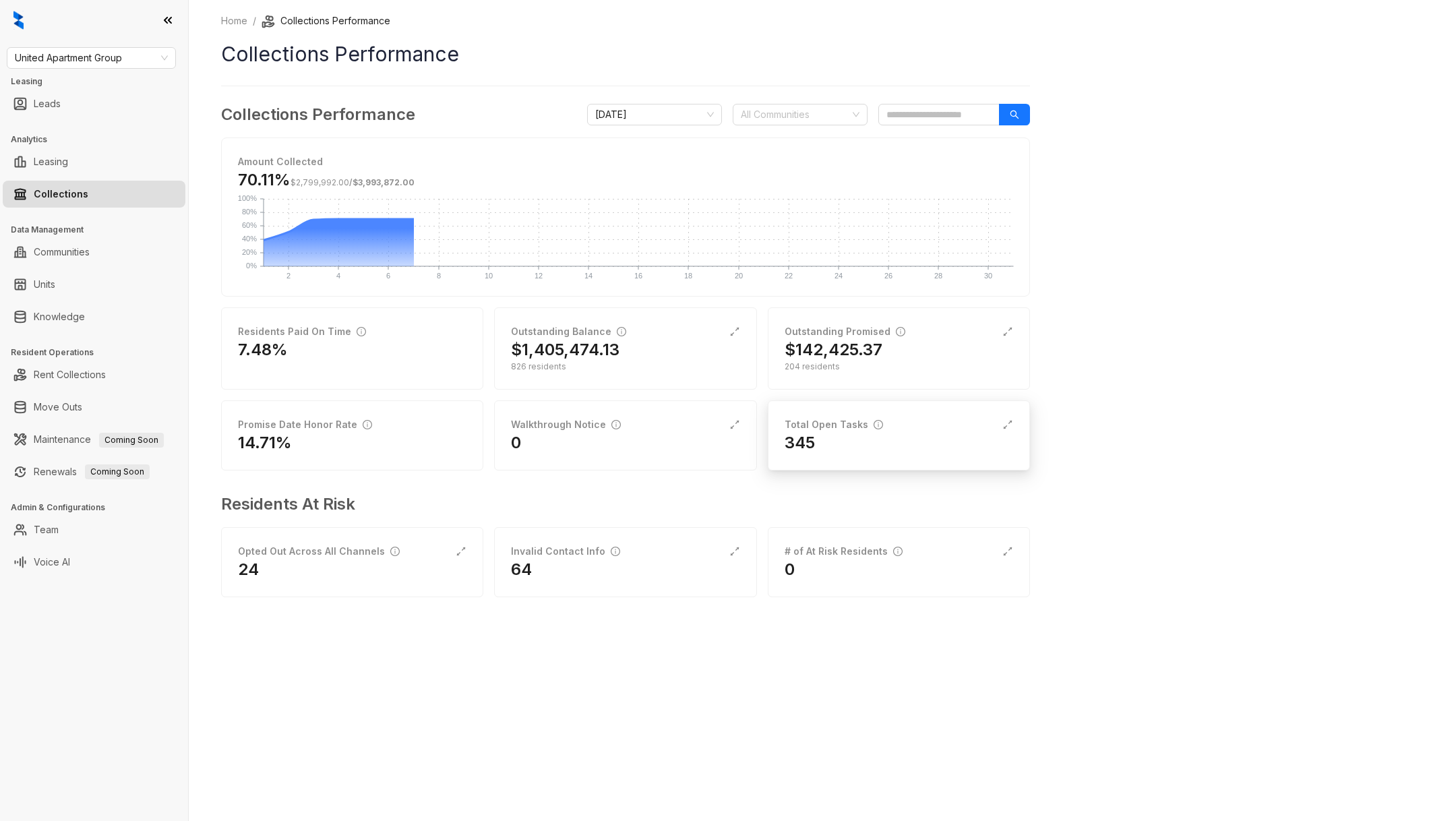
click at [835, 458] on div "Total Open Tasks 345" at bounding box center [899, 435] width 262 height 70
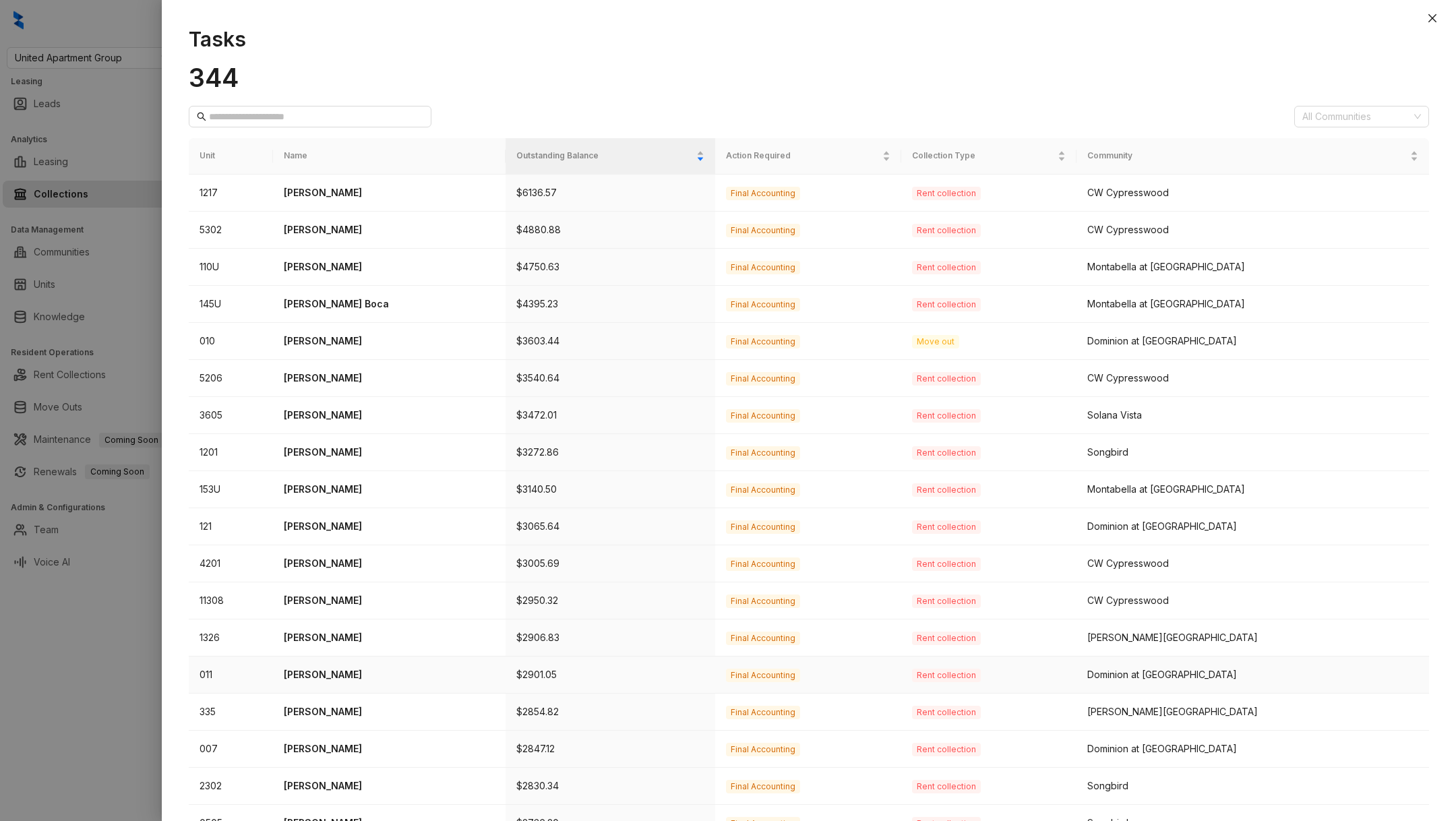
scroll to position [136, 0]
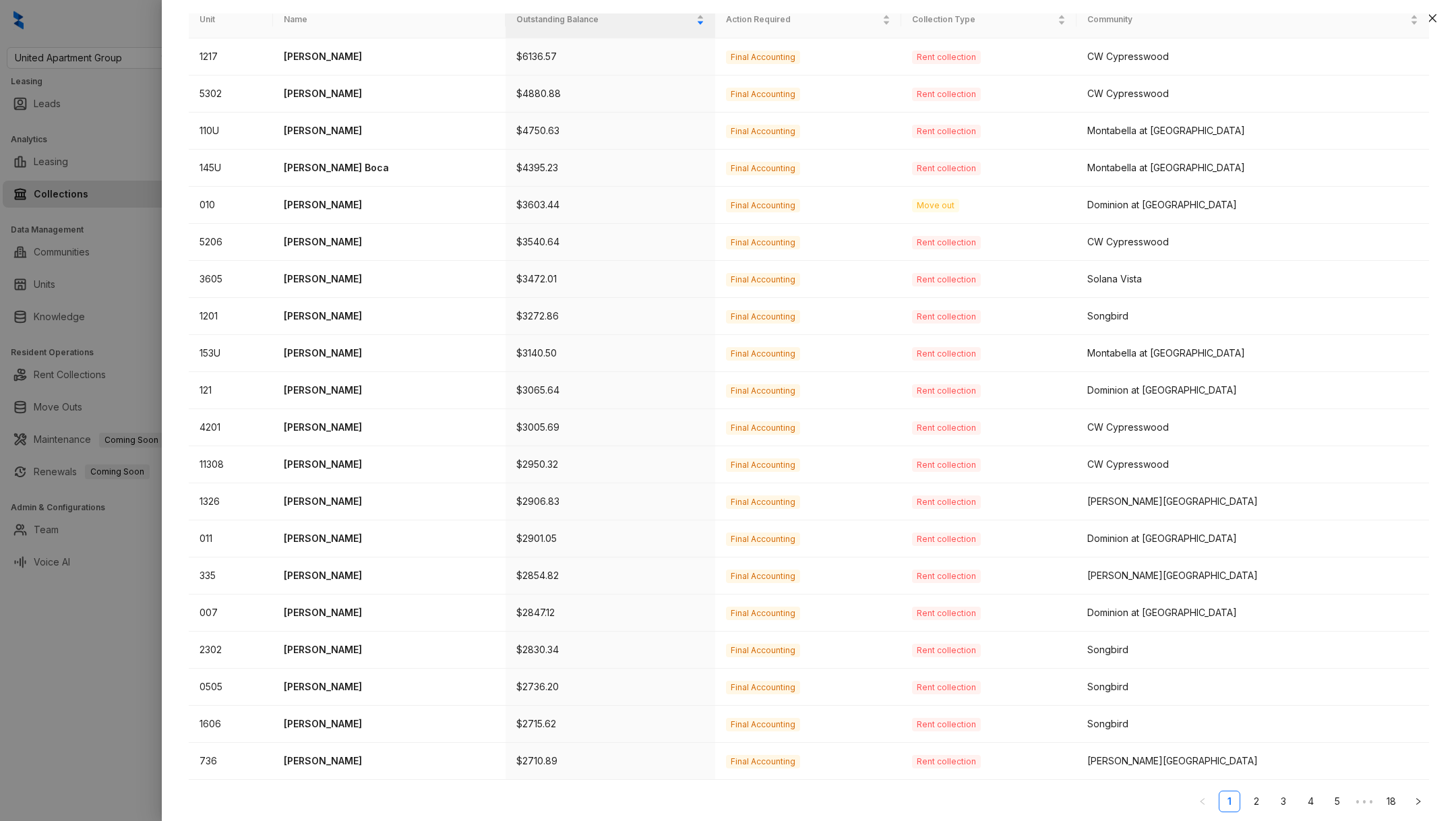
click at [135, 691] on div at bounding box center [728, 410] width 1456 height 821
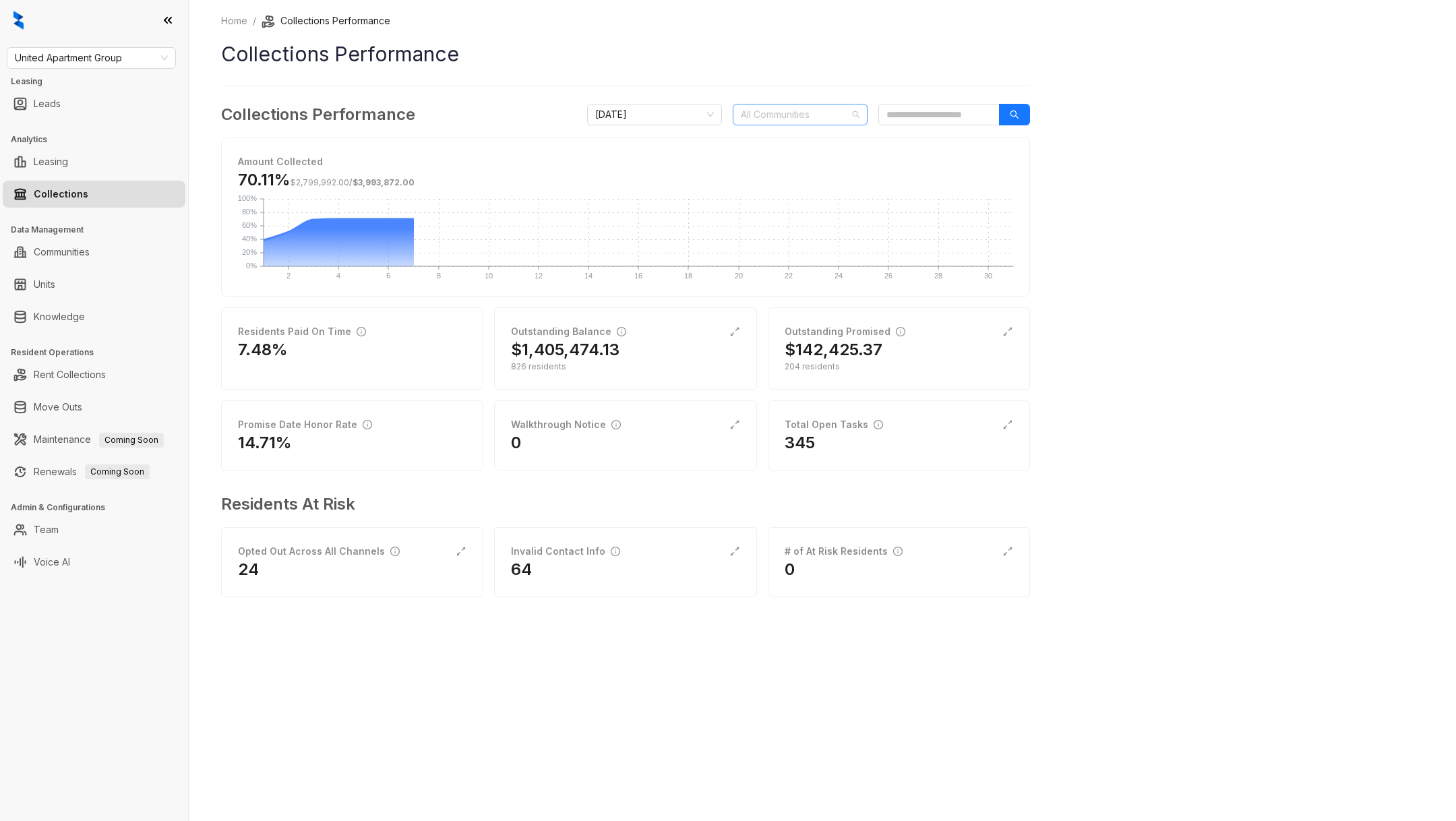
click at [786, 122] on div at bounding box center [793, 114] width 116 height 19
click at [1205, 331] on div "Home / Collections Performance Collections Performance Collections Performance …" at bounding box center [822, 410] width 1267 height 821
click at [888, 349] on div "$142,425.37" at bounding box center [899, 349] width 228 height 21
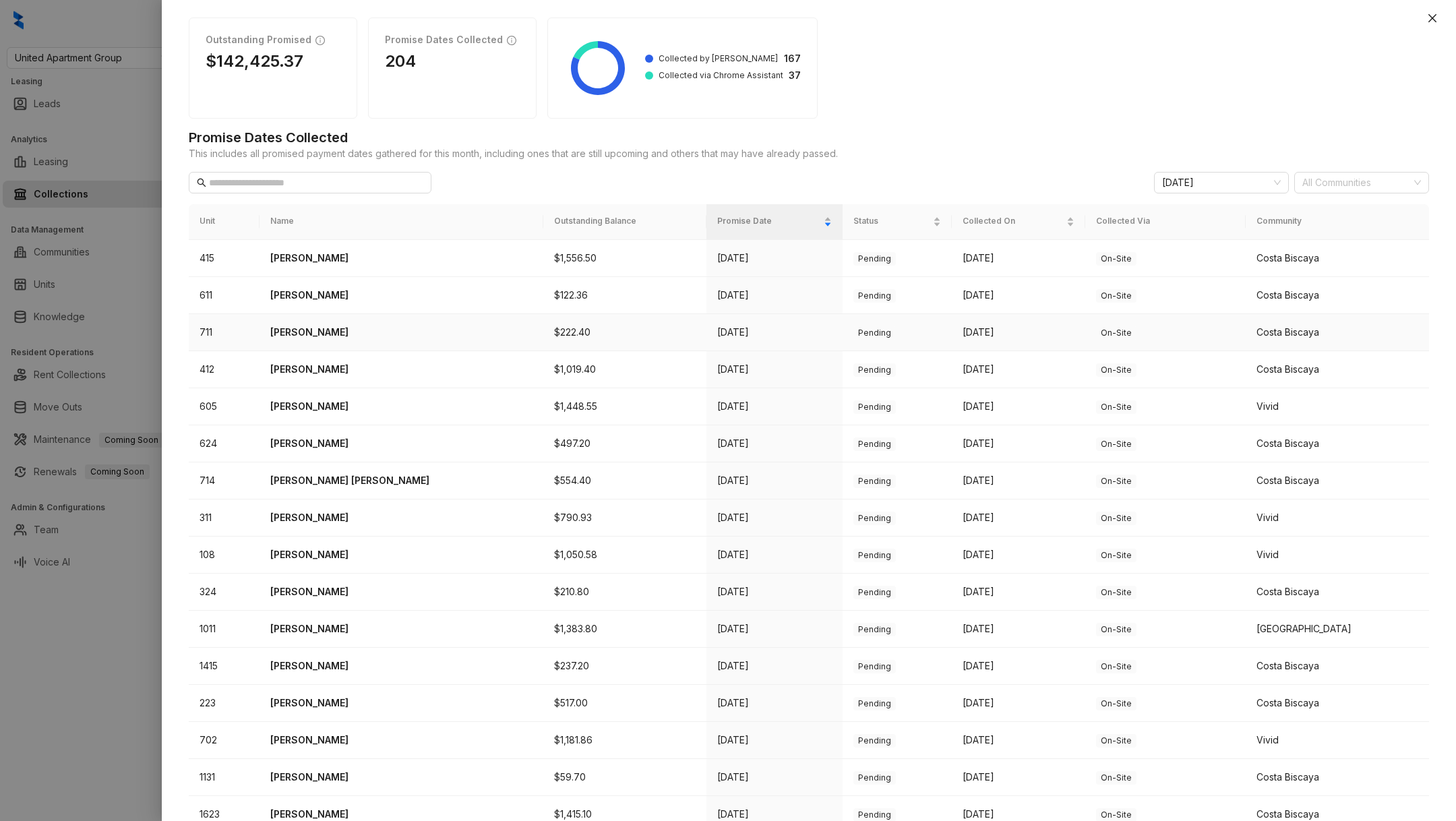
scroll to position [70, 0]
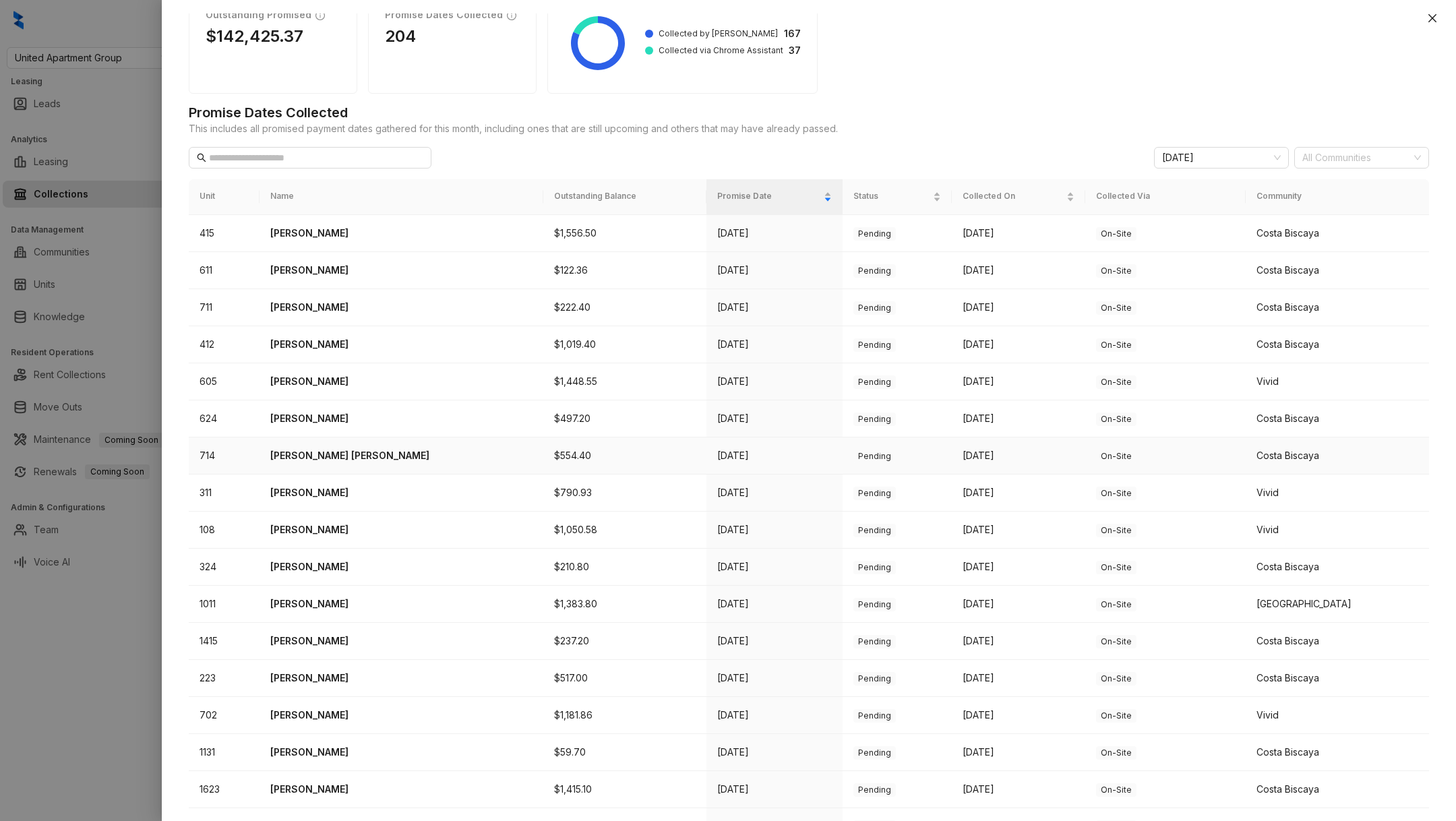
click at [327, 444] on td "Kimberly Walls Dixon" at bounding box center [401, 456] width 284 height 37
click at [352, 448] on p "Kimberly Walls Dixon" at bounding box center [401, 455] width 262 height 15
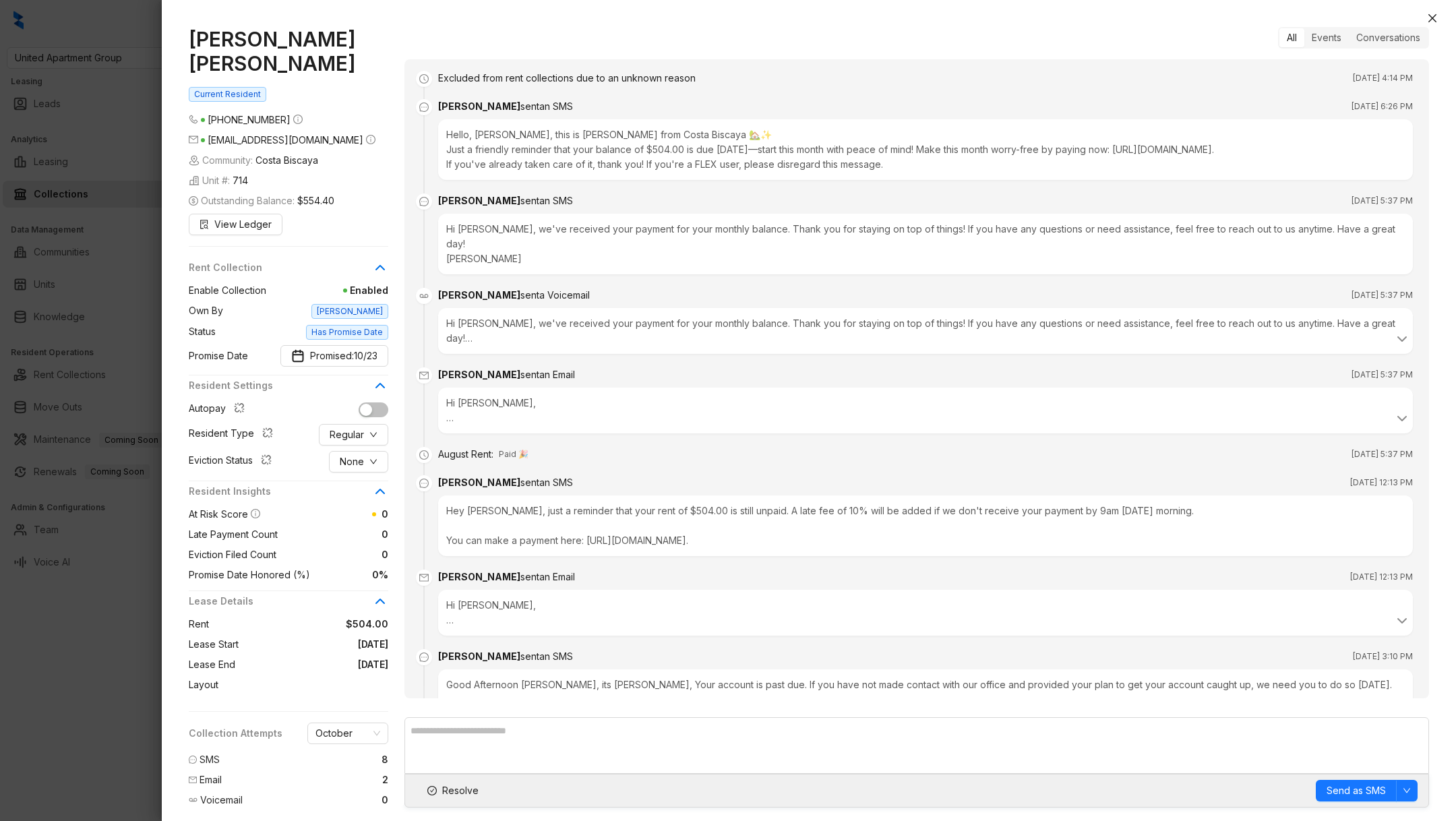
scroll to position [1551, 0]
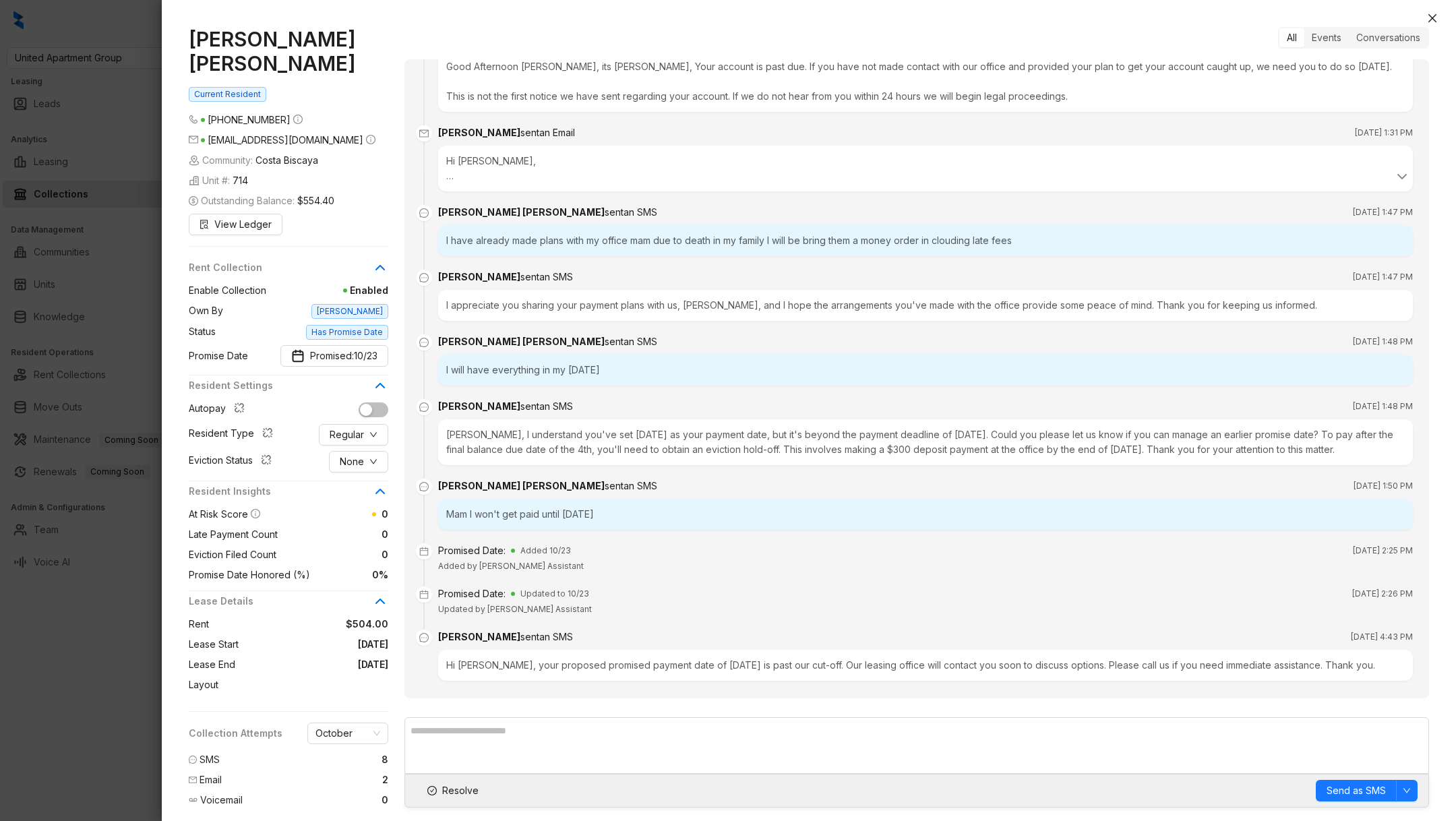
click at [482, 561] on span "Added by Costa Biscaya Assistant" at bounding box center [511, 565] width 146 height 10
click at [548, 650] on div "Hi Kimberly, your proposed promised payment date of 10/23/25 is past our cut-of…" at bounding box center [925, 665] width 974 height 31
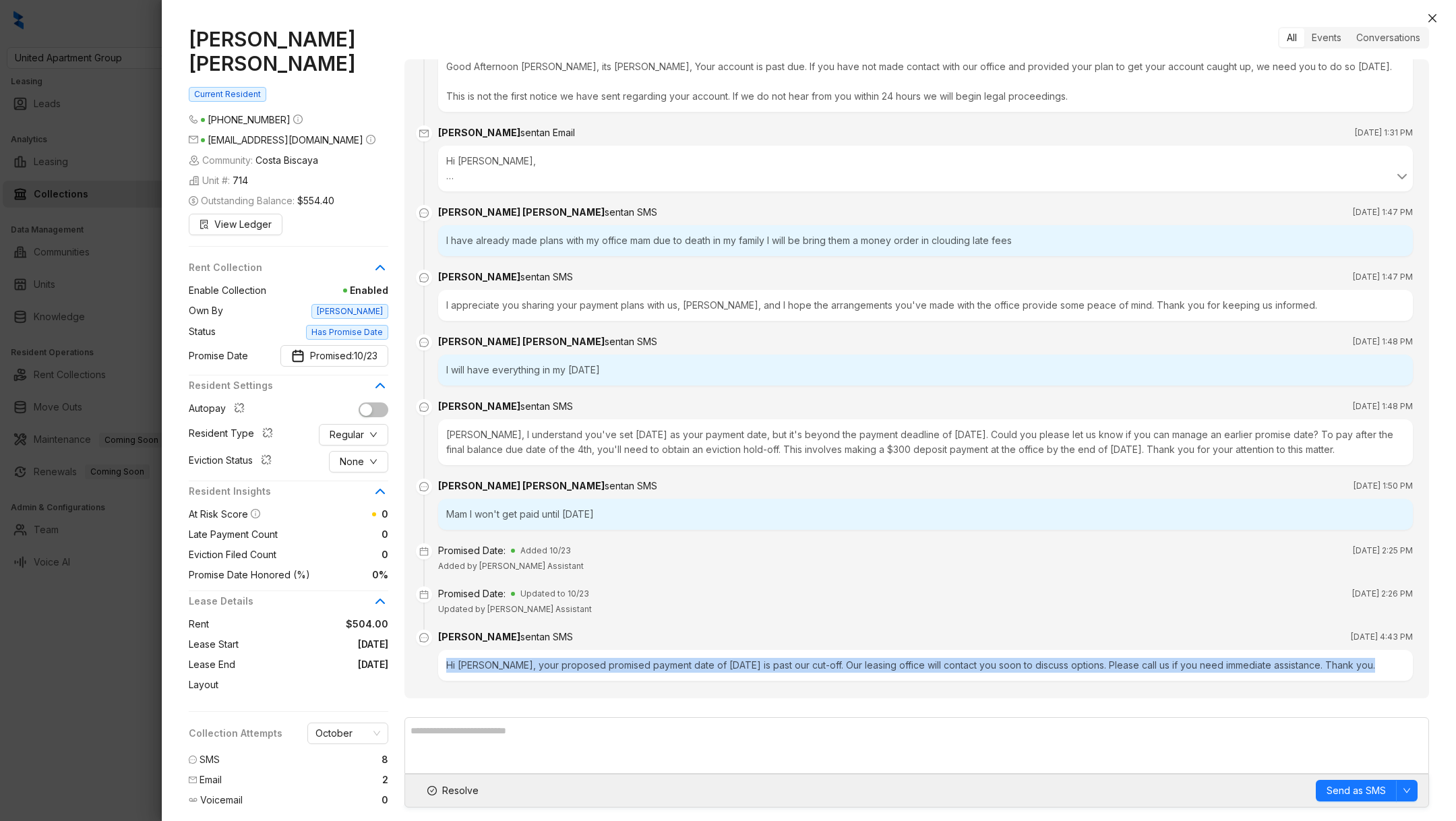
click at [548, 650] on div "Hi Kimberly, your proposed promised payment date of 10/23/25 is past our cut-of…" at bounding box center [925, 665] width 974 height 31
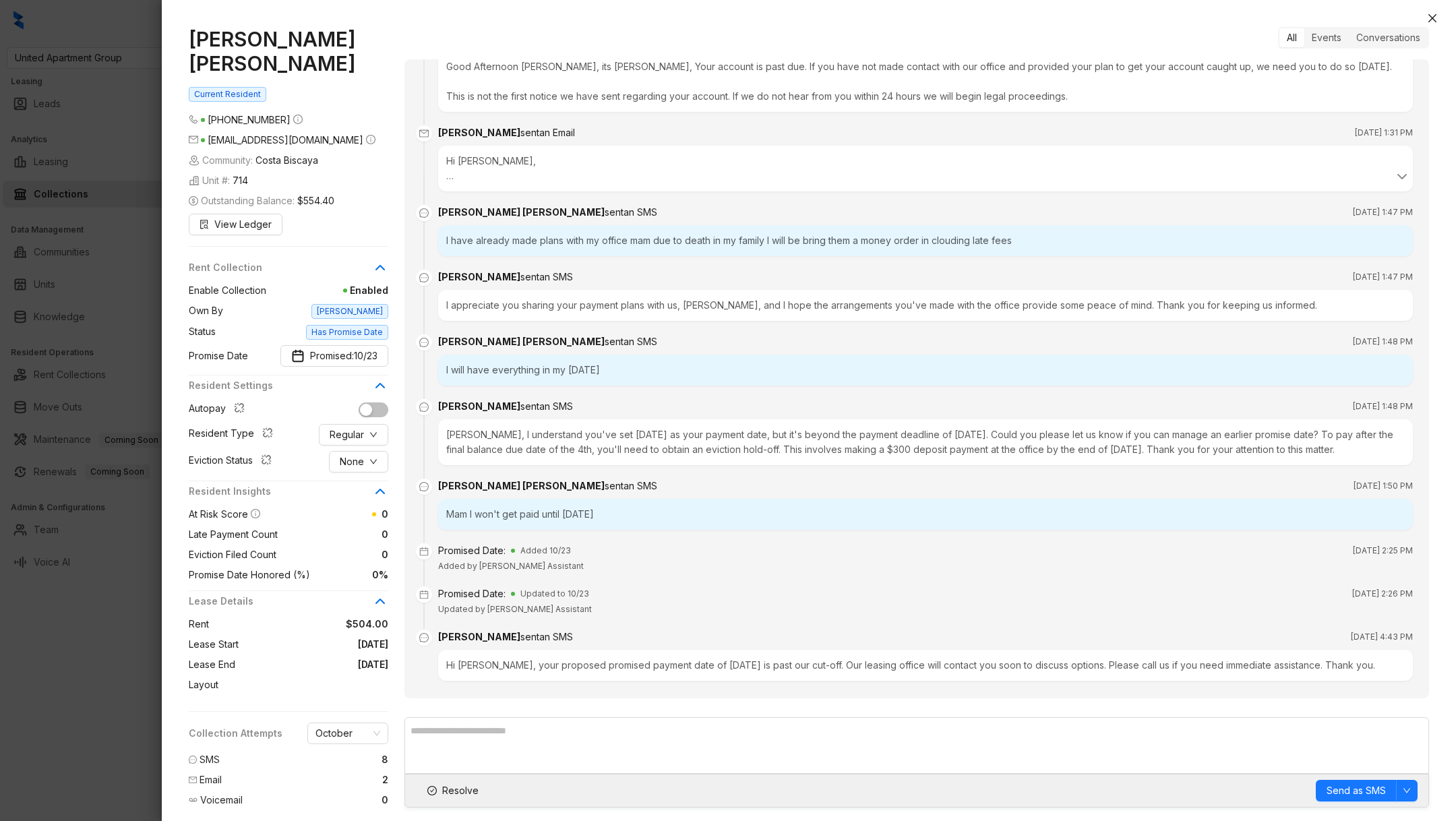
scroll to position [1528, 0]
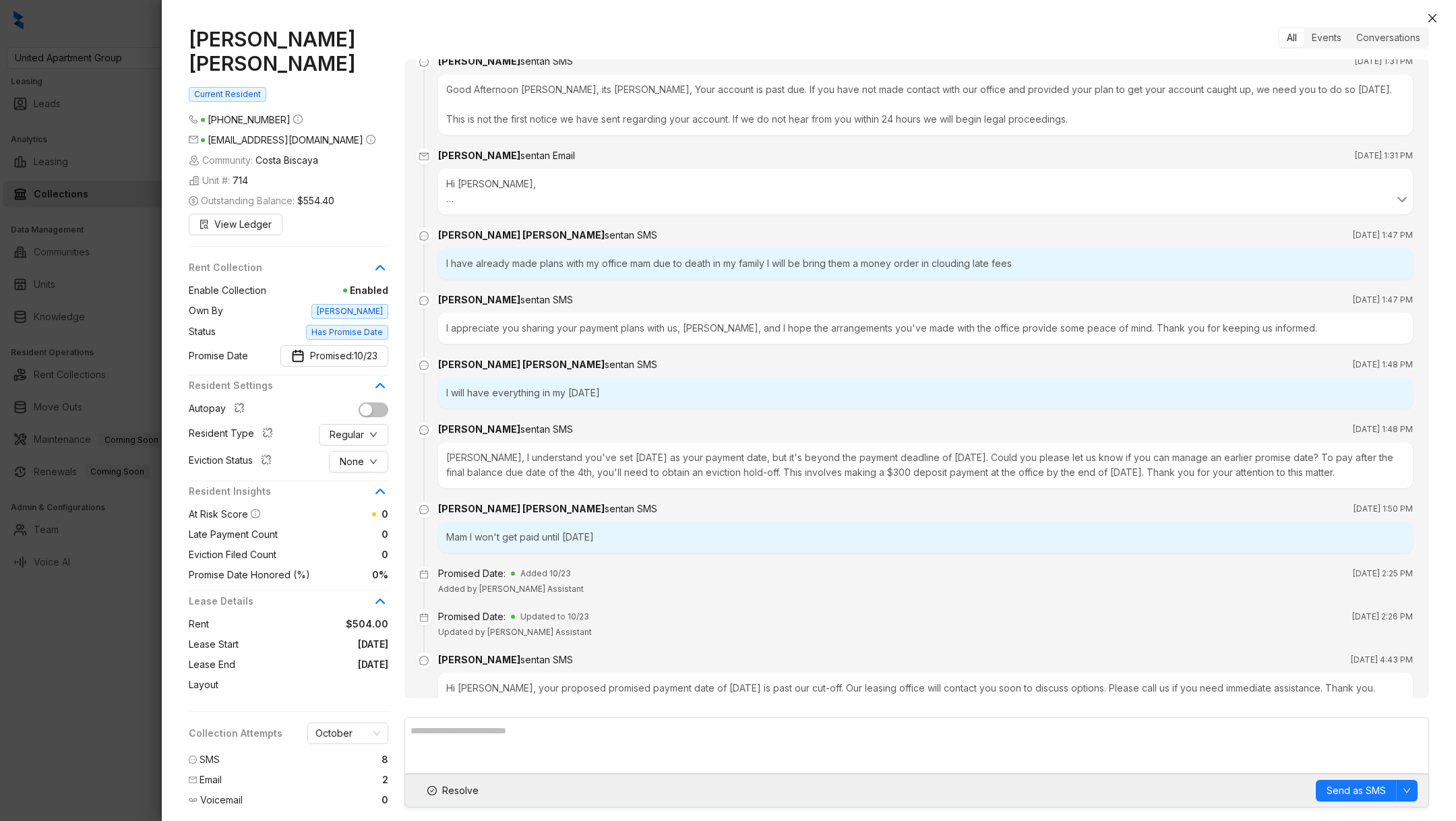
click at [47, 685] on div at bounding box center [728, 410] width 1456 height 821
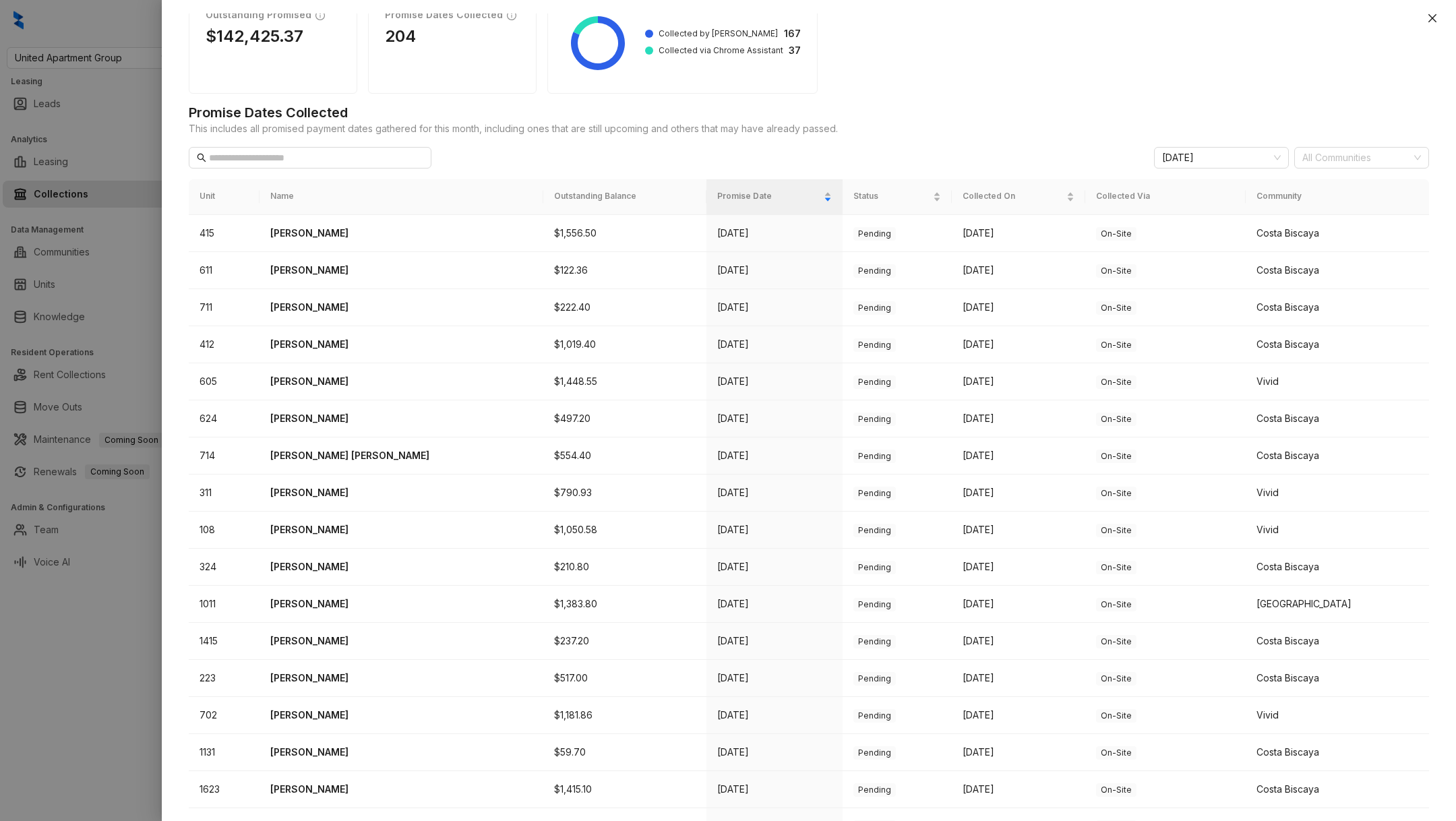
click at [110, 101] on div at bounding box center [728, 410] width 1456 height 821
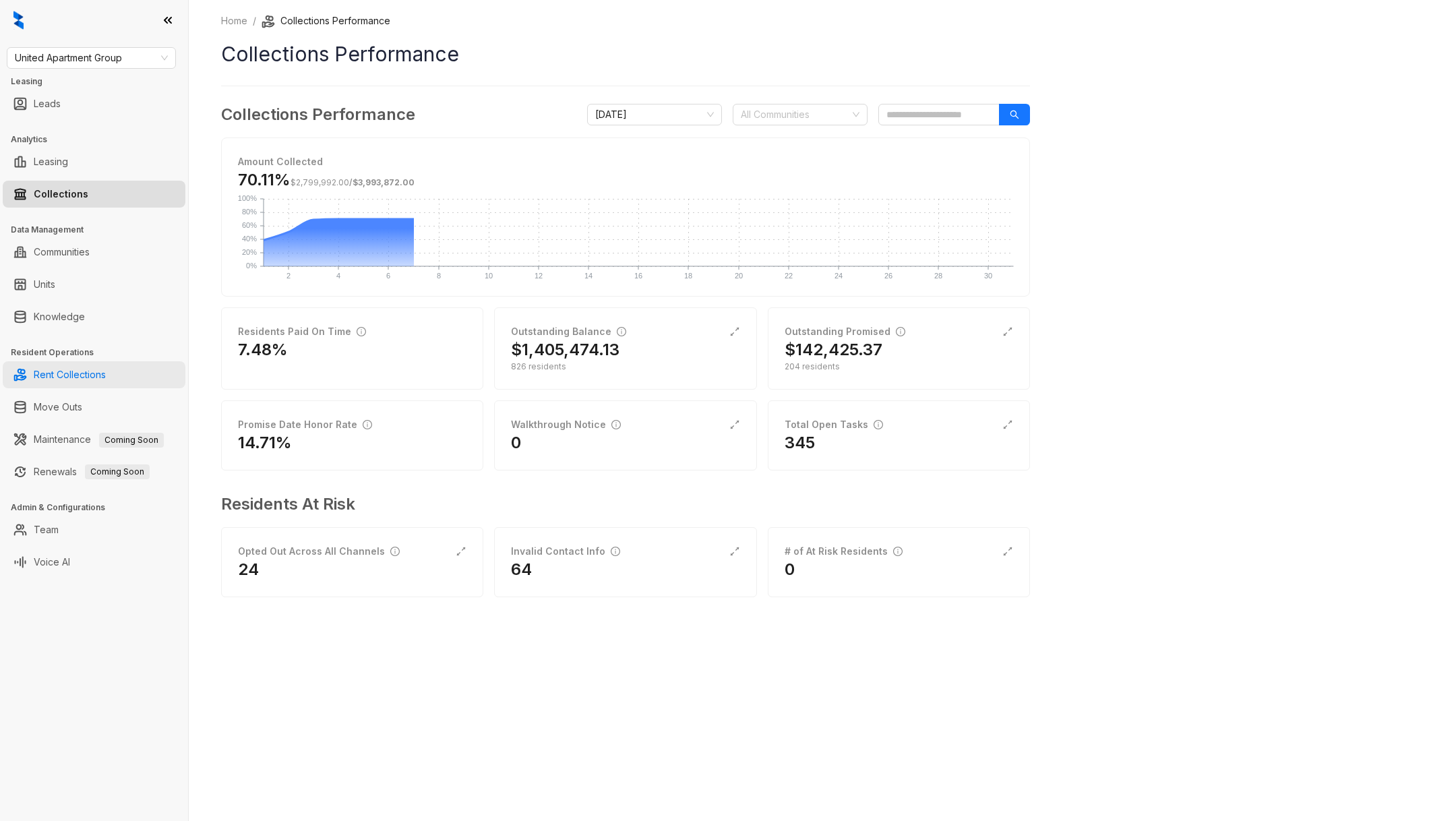
click at [85, 362] on link "Rent Collections" at bounding box center [70, 375] width 72 height 27
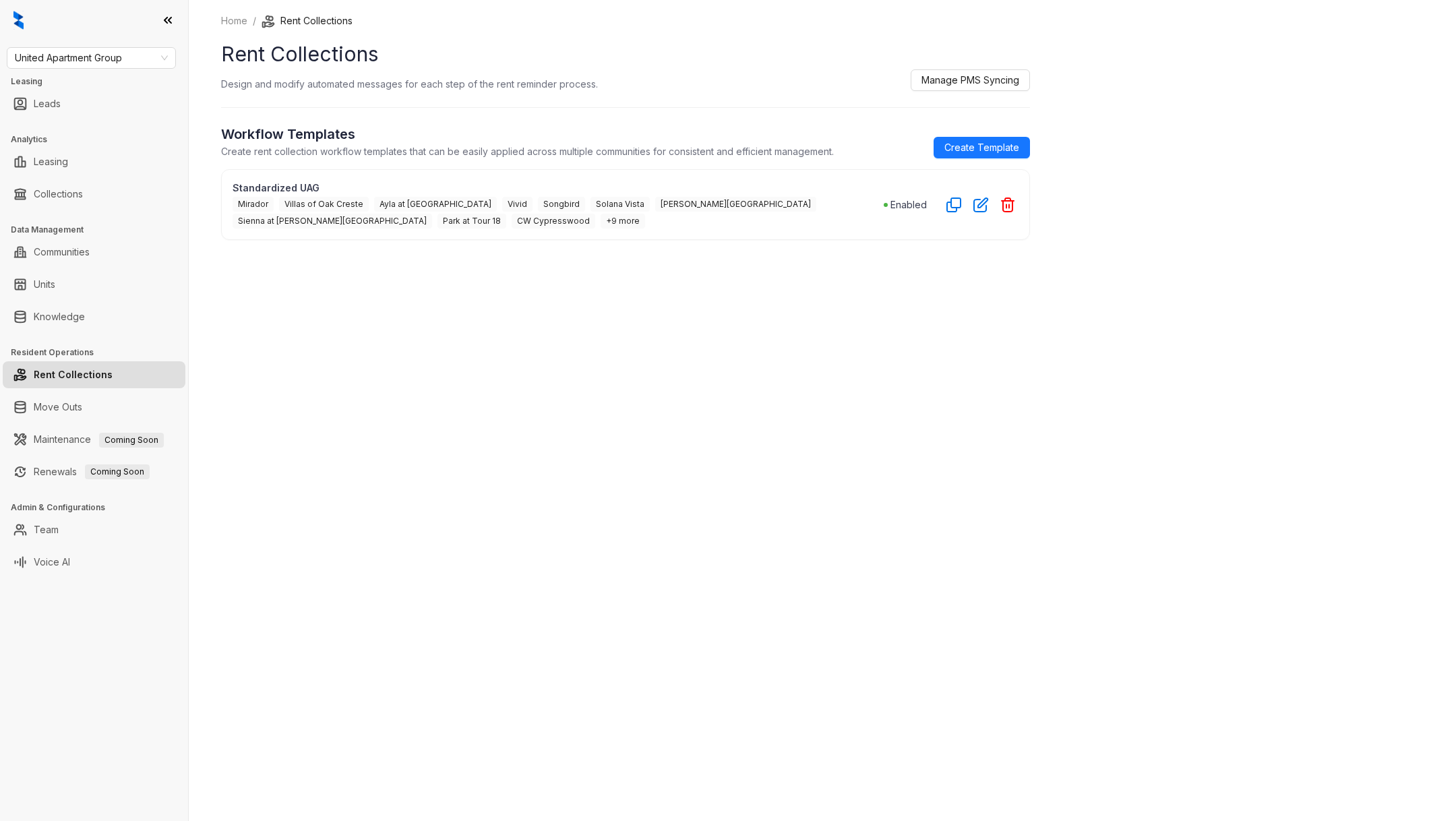
click at [980, 214] on div "Standardized UAG Mirador Villas of Oak Creste Ayla at Castle Hills Vivid Songbi…" at bounding box center [625, 205] width 809 height 71
click at [980, 202] on icon "button" at bounding box center [981, 205] width 13 height 13
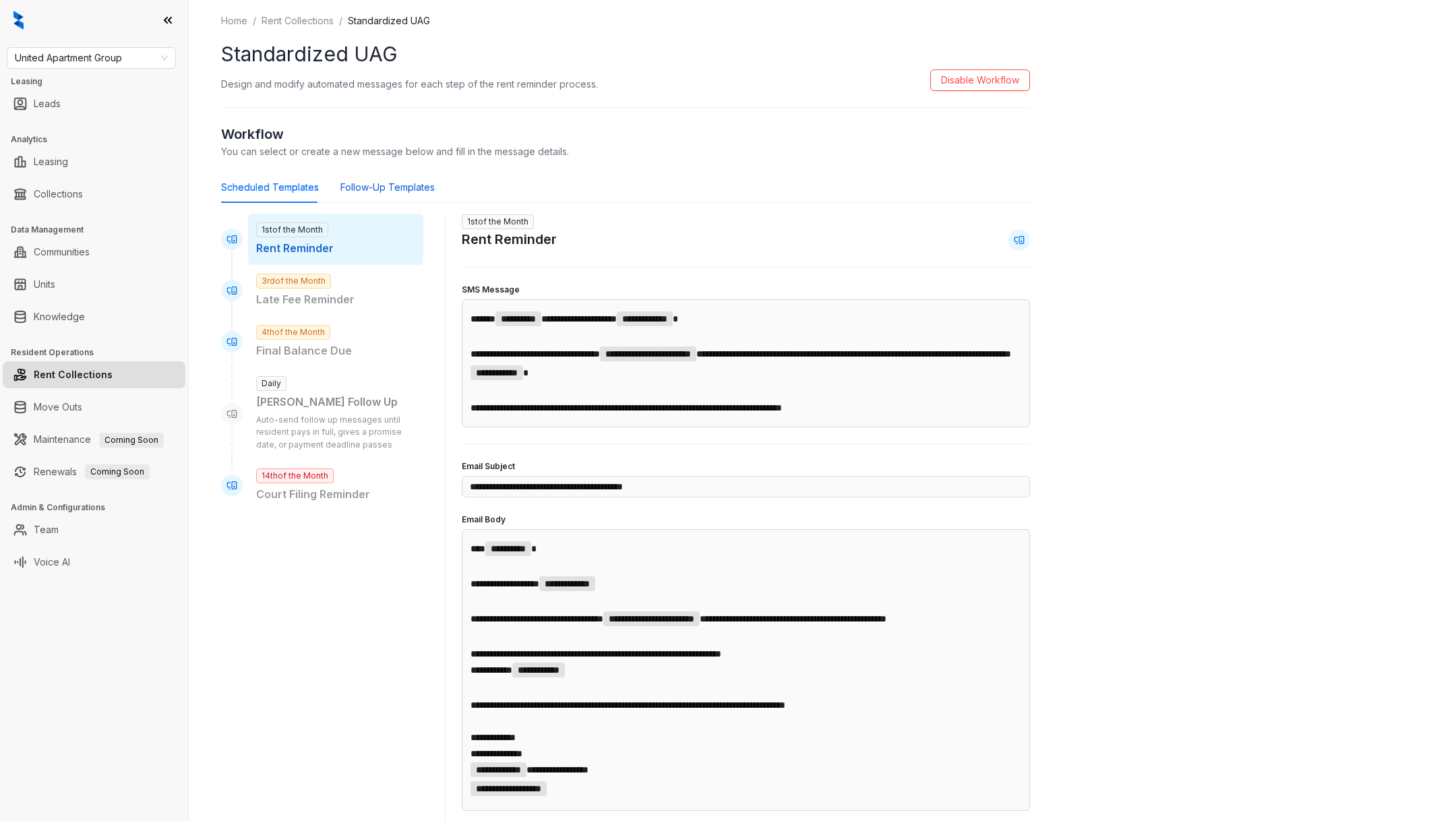
click at [399, 191] on div "Follow-Up Templates" at bounding box center [387, 187] width 94 height 15
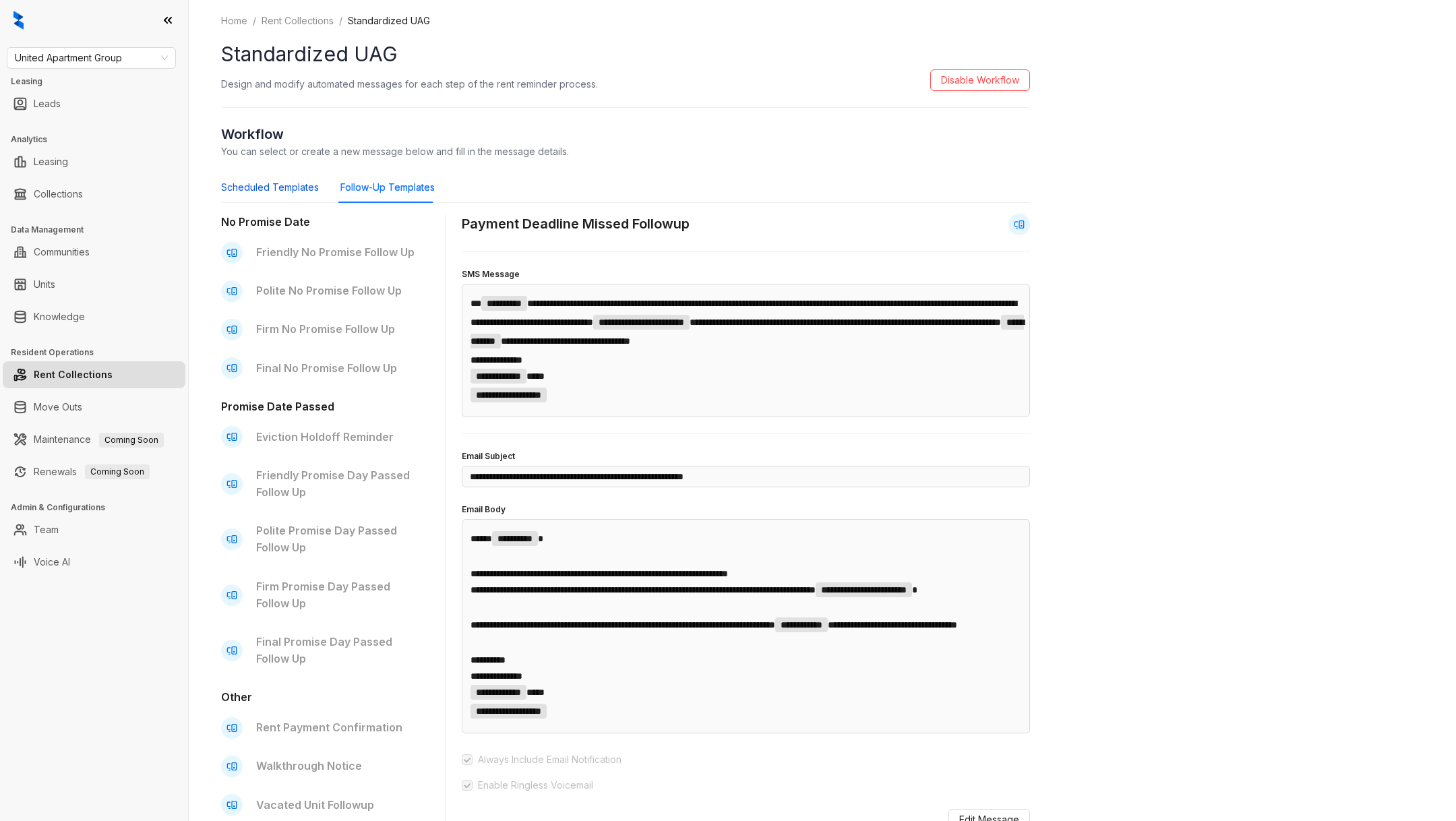
click at [291, 189] on div "Scheduled Templates" at bounding box center [270, 187] width 98 height 15
type input "**********"
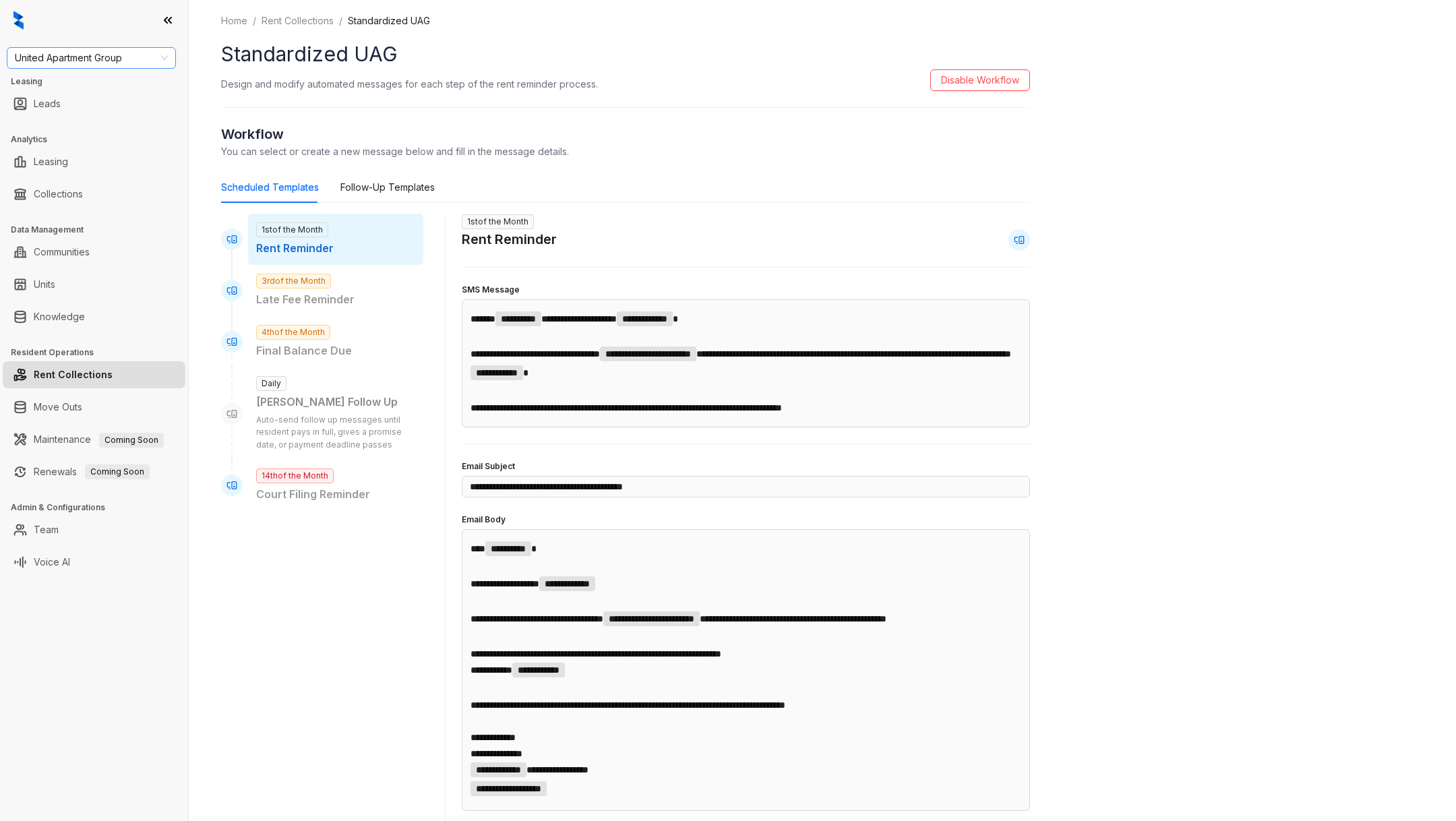
click at [83, 56] on span "United Apartment Group" at bounding box center [92, 57] width 153 height 20
click at [83, 56] on span "United Apartment Group" at bounding box center [92, 57] width 153 height 20
type input "*****"
click at [78, 90] on div "Assett Management" at bounding box center [91, 85] width 147 height 15
